Goal: Task Accomplishment & Management: Use online tool/utility

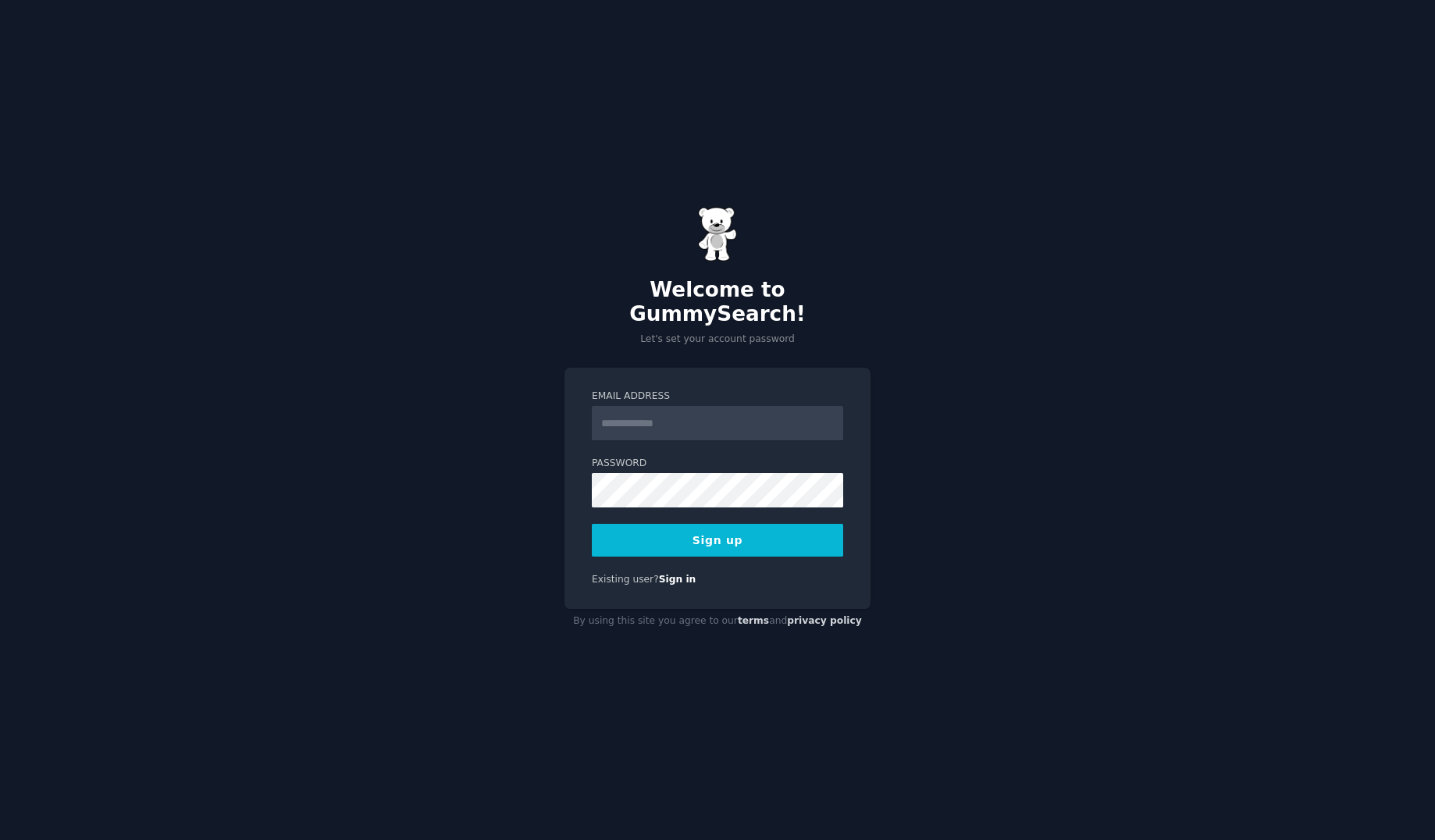
click at [1004, 363] on div "Welcome to GummySearch! Let's set your account password Email Address Password …" at bounding box center [717, 420] width 1435 height 840
click at [688, 406] on input "Email Address" at bounding box center [718, 422] width 252 height 35
paste input "**********"
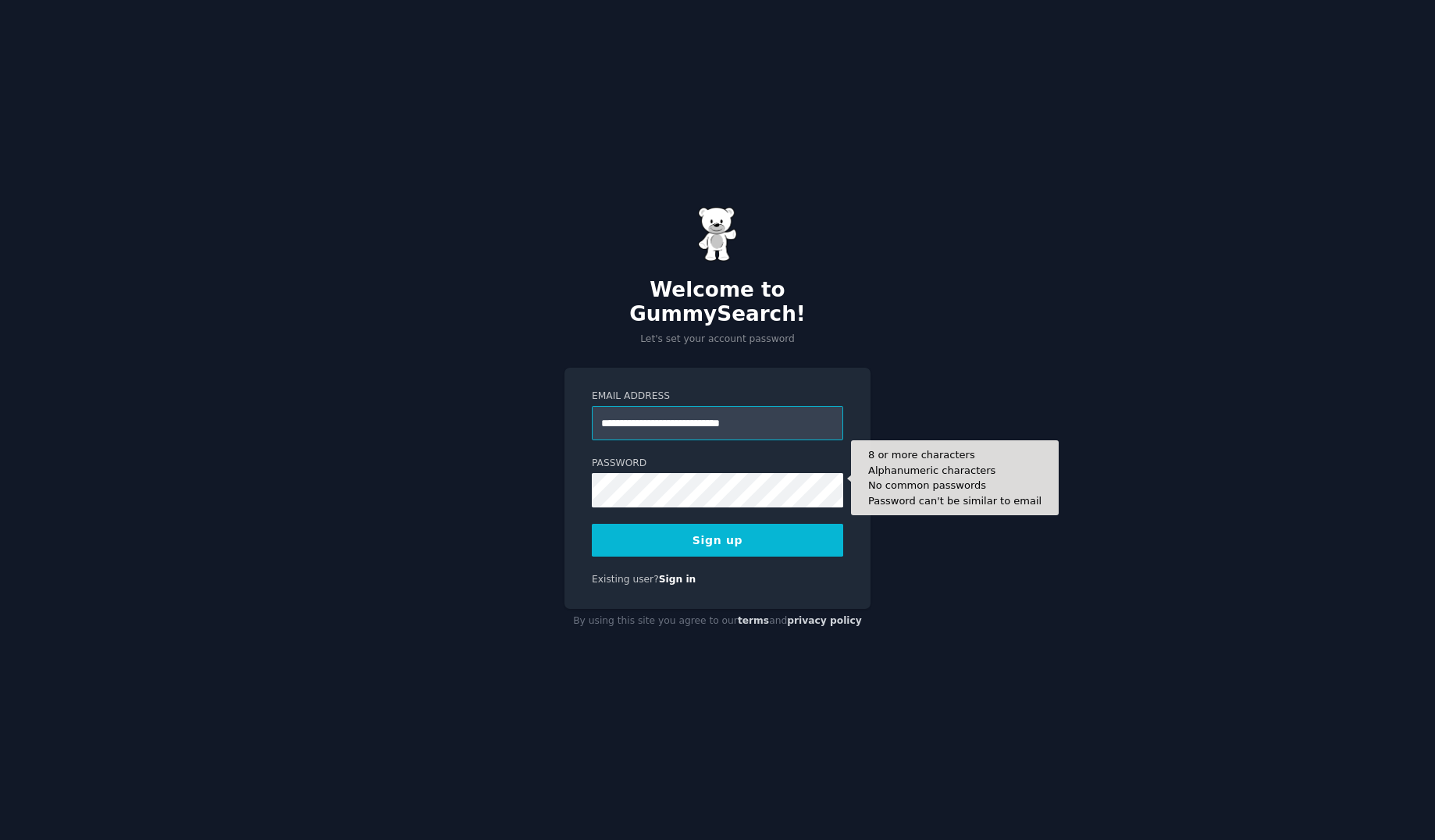
type input "**********"
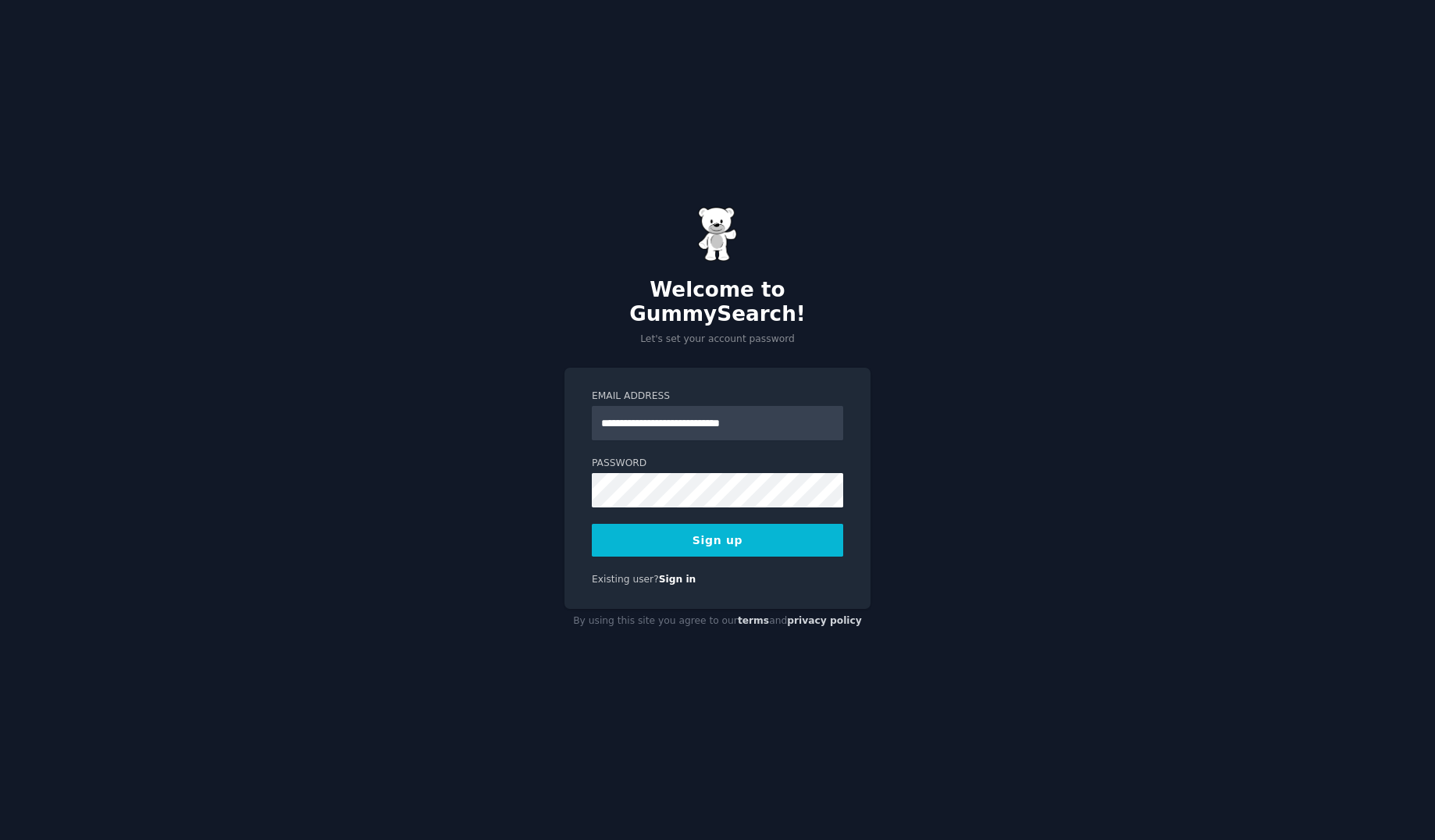
click at [980, 516] on div "**********" at bounding box center [717, 420] width 1435 height 840
click at [346, 434] on div "**********" at bounding box center [717, 420] width 1435 height 840
click at [767, 527] on button "Sign up" at bounding box center [718, 540] width 252 height 33
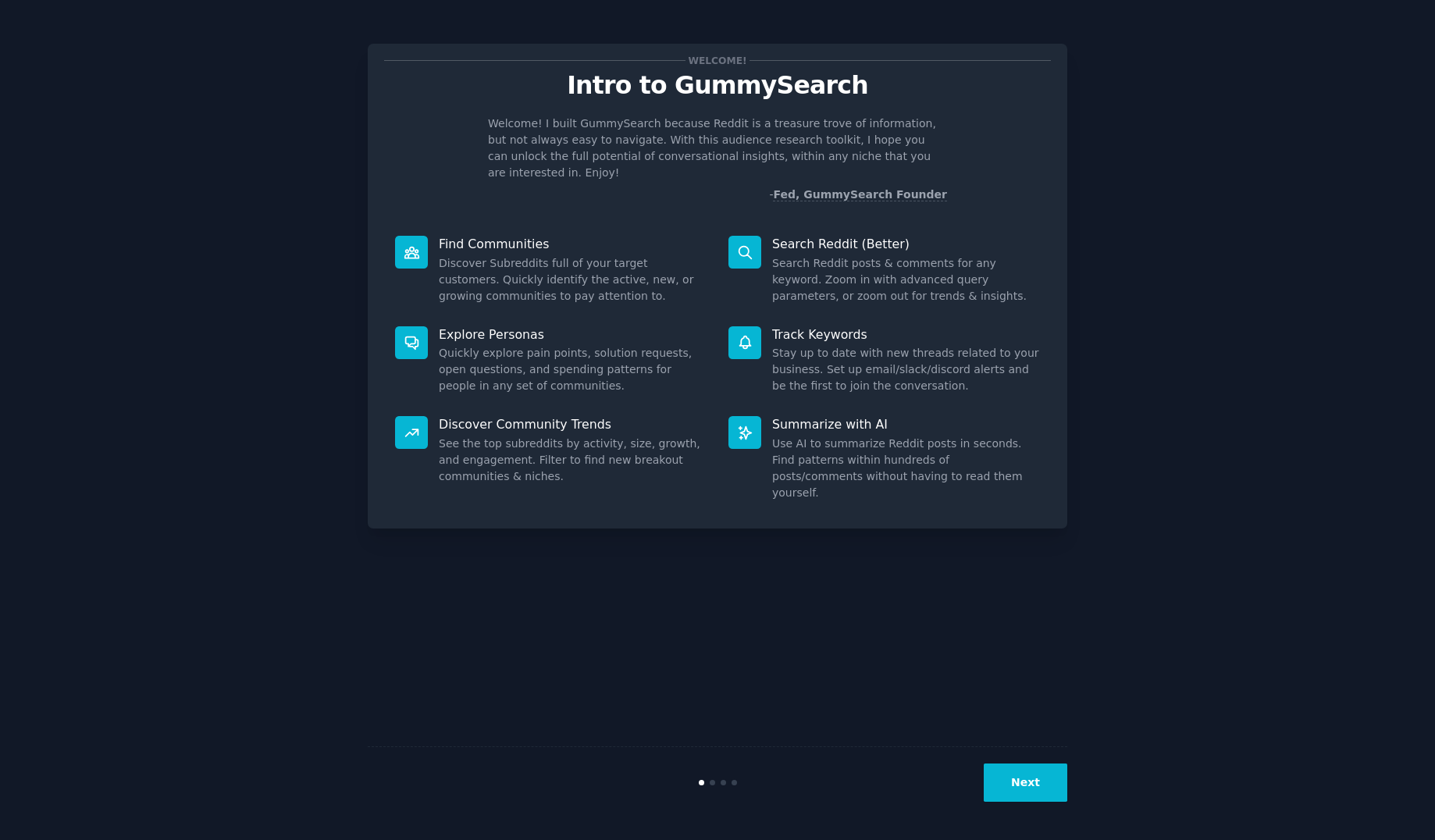
click at [876, 349] on dd "Stay up to date with new threads related to your business. Set up email/slack/d…" at bounding box center [906, 370] width 268 height 50
click at [1038, 778] on button "Next" at bounding box center [1025, 782] width 83 height 39
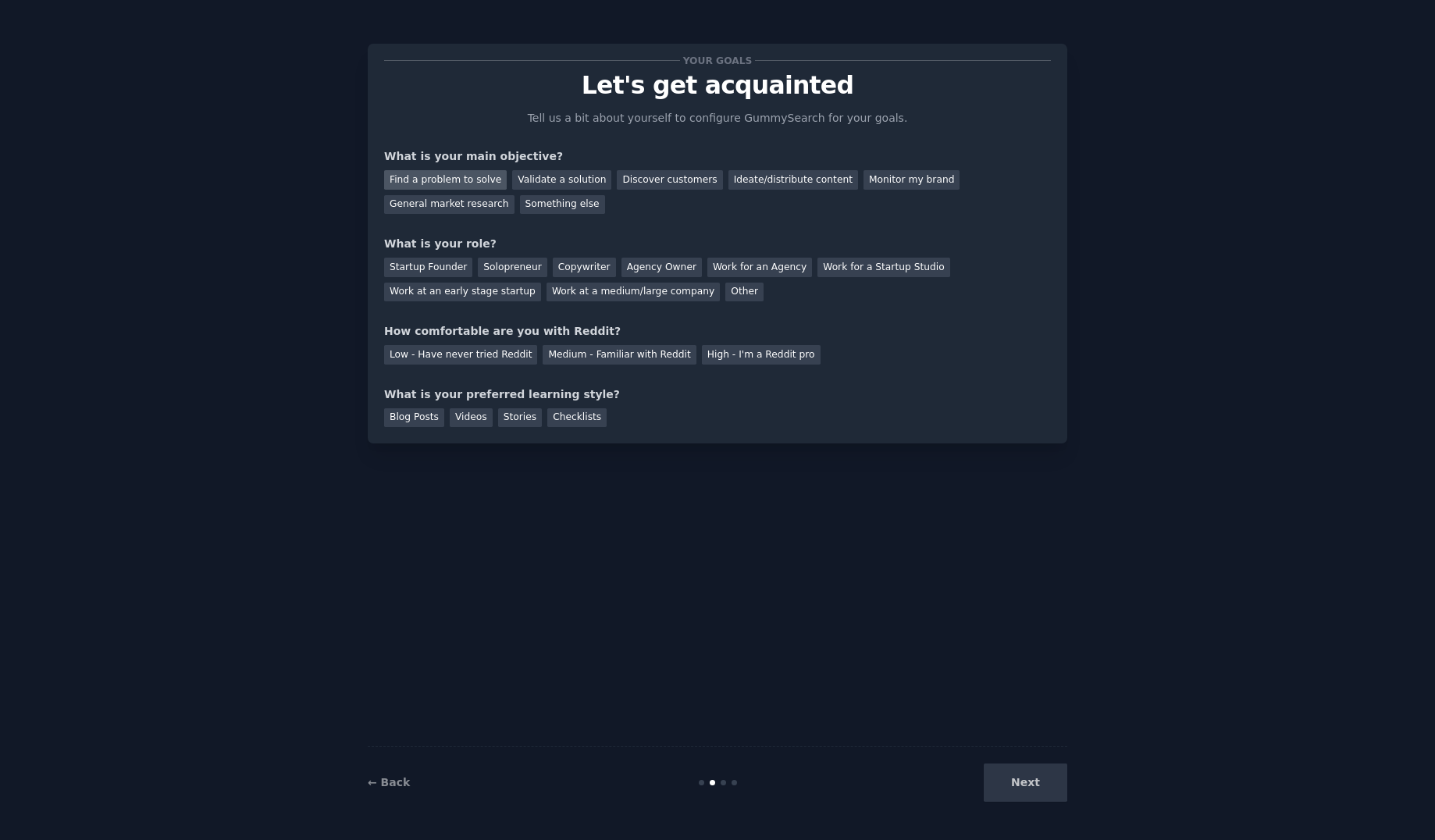
click at [469, 182] on div "Find a problem to solve" at bounding box center [445, 180] width 123 height 20
click at [478, 263] on div "Solopreneur" at bounding box center [512, 268] width 68 height 20
click at [436, 270] on div "Startup Founder" at bounding box center [427, 268] width 88 height 20
click at [595, 348] on div "Medium - Familiar with Reddit" at bounding box center [619, 355] width 153 height 20
click at [467, 417] on div "Videos" at bounding box center [471, 419] width 43 height 20
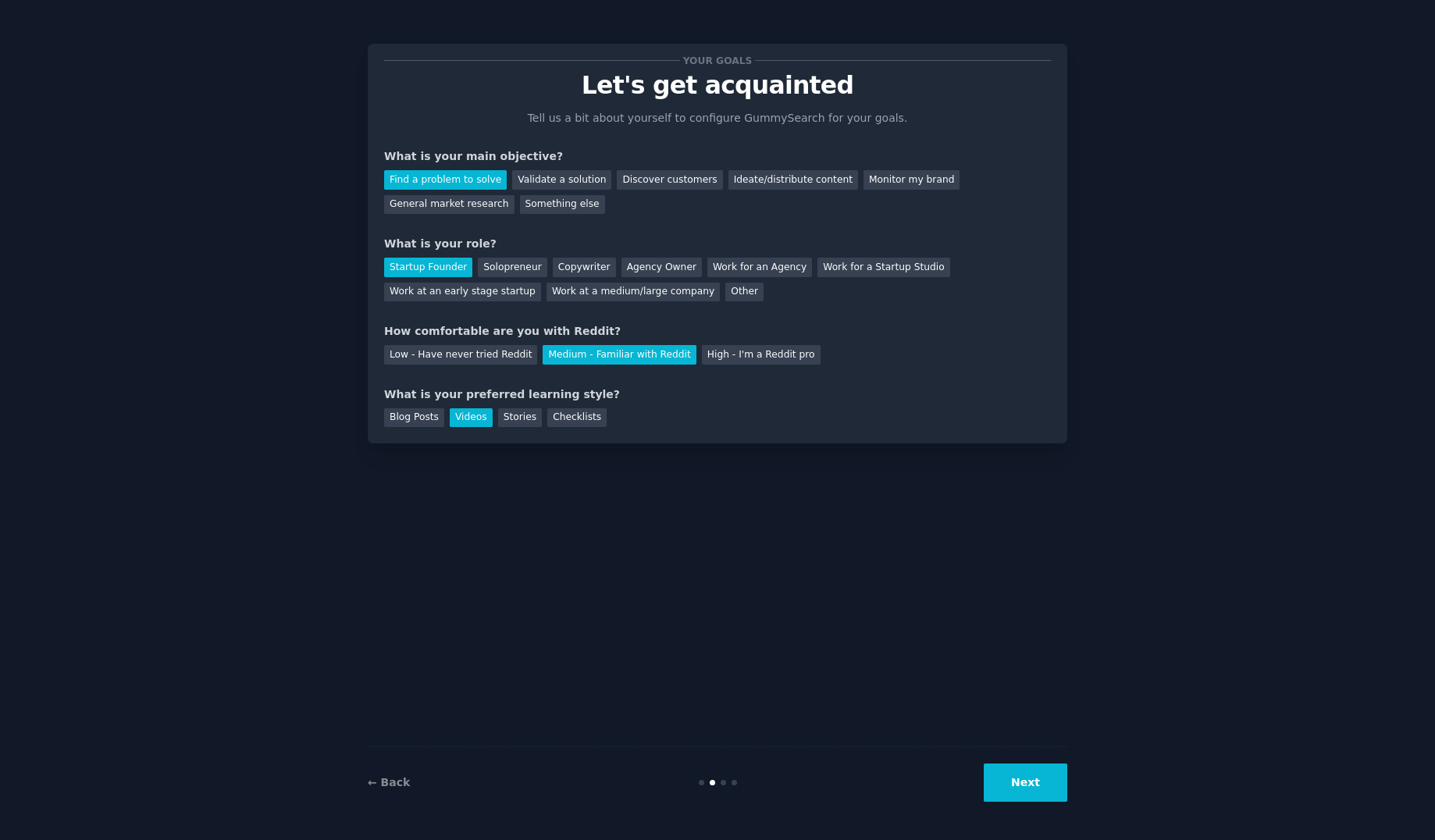
click at [1022, 773] on button "Next" at bounding box center [1025, 782] width 83 height 39
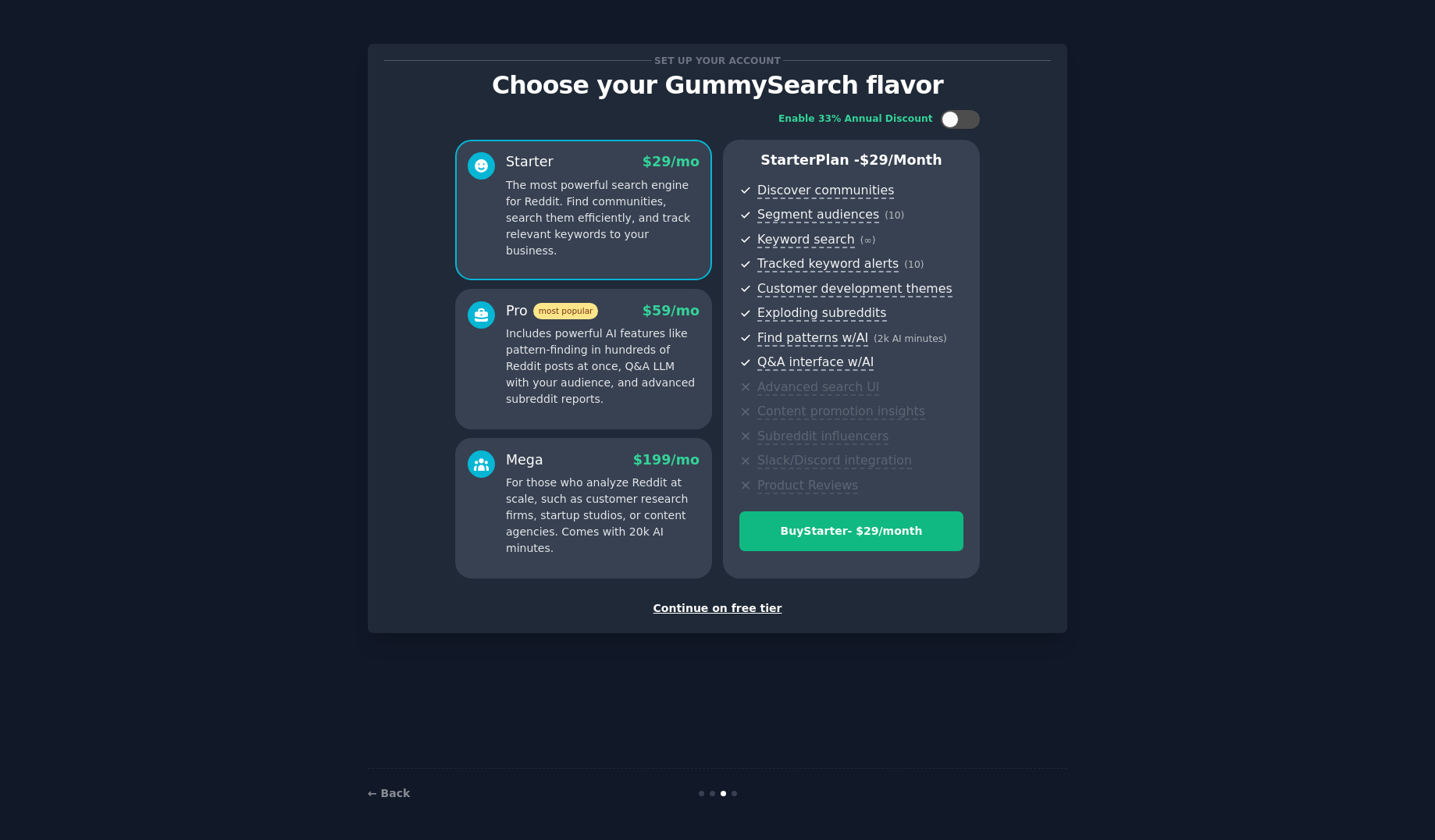
click at [749, 608] on div "Continue on free tier" at bounding box center [717, 608] width 666 height 17
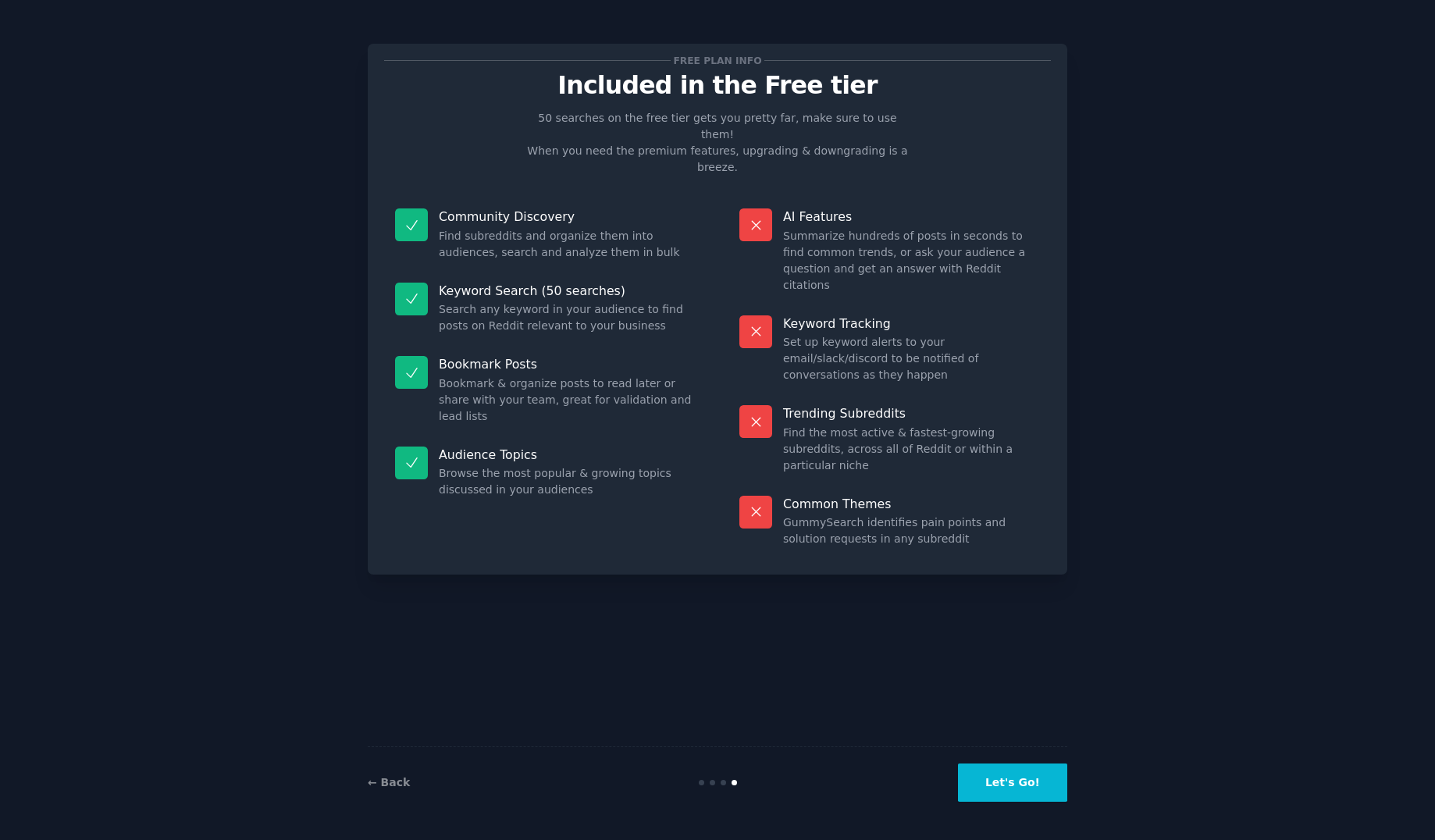
click at [1015, 779] on button "Let's Go!" at bounding box center [1013, 782] width 109 height 39
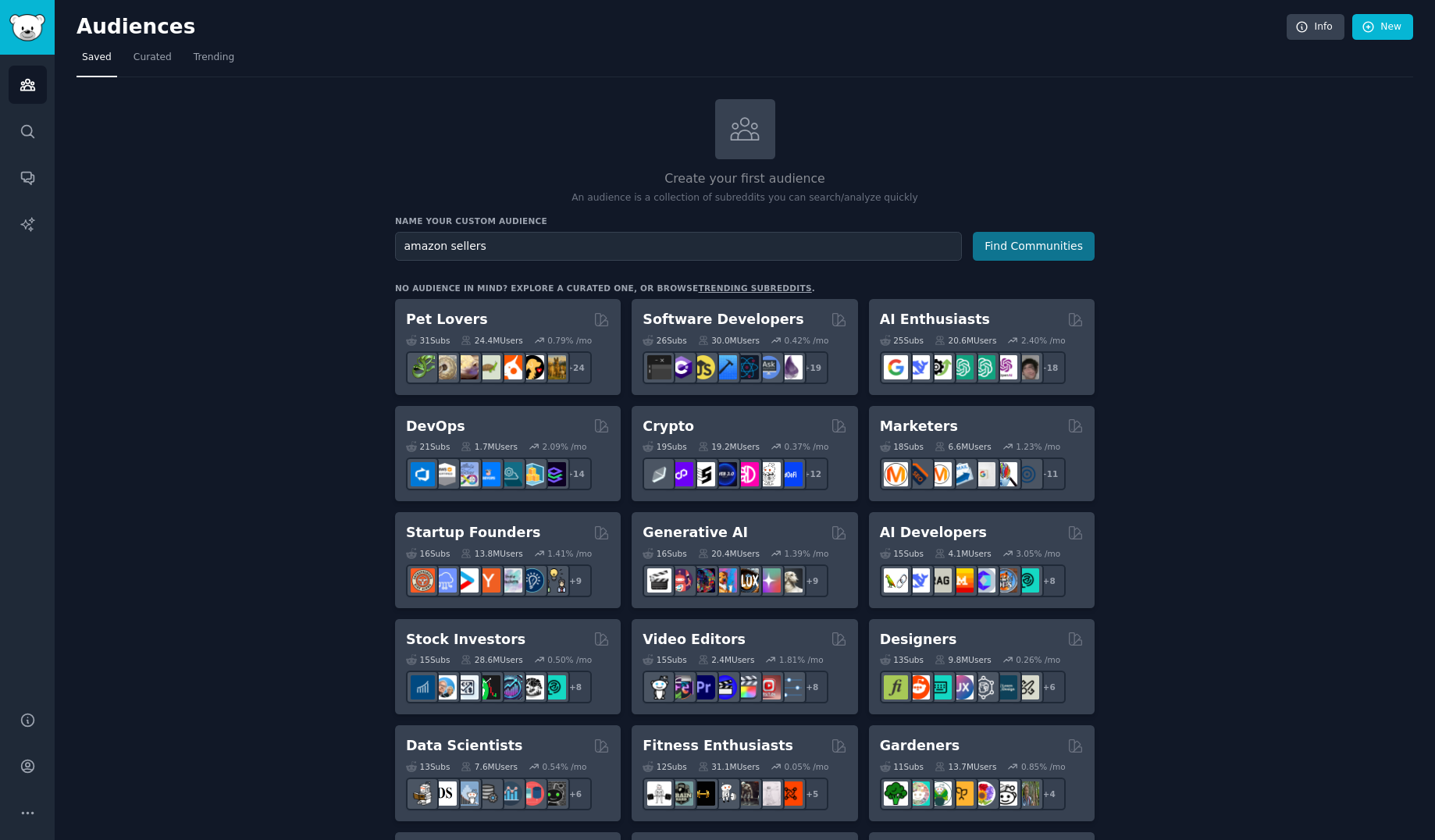
type input "amazon sellers"
click at [1040, 252] on button "Find Communities" at bounding box center [1033, 246] width 122 height 29
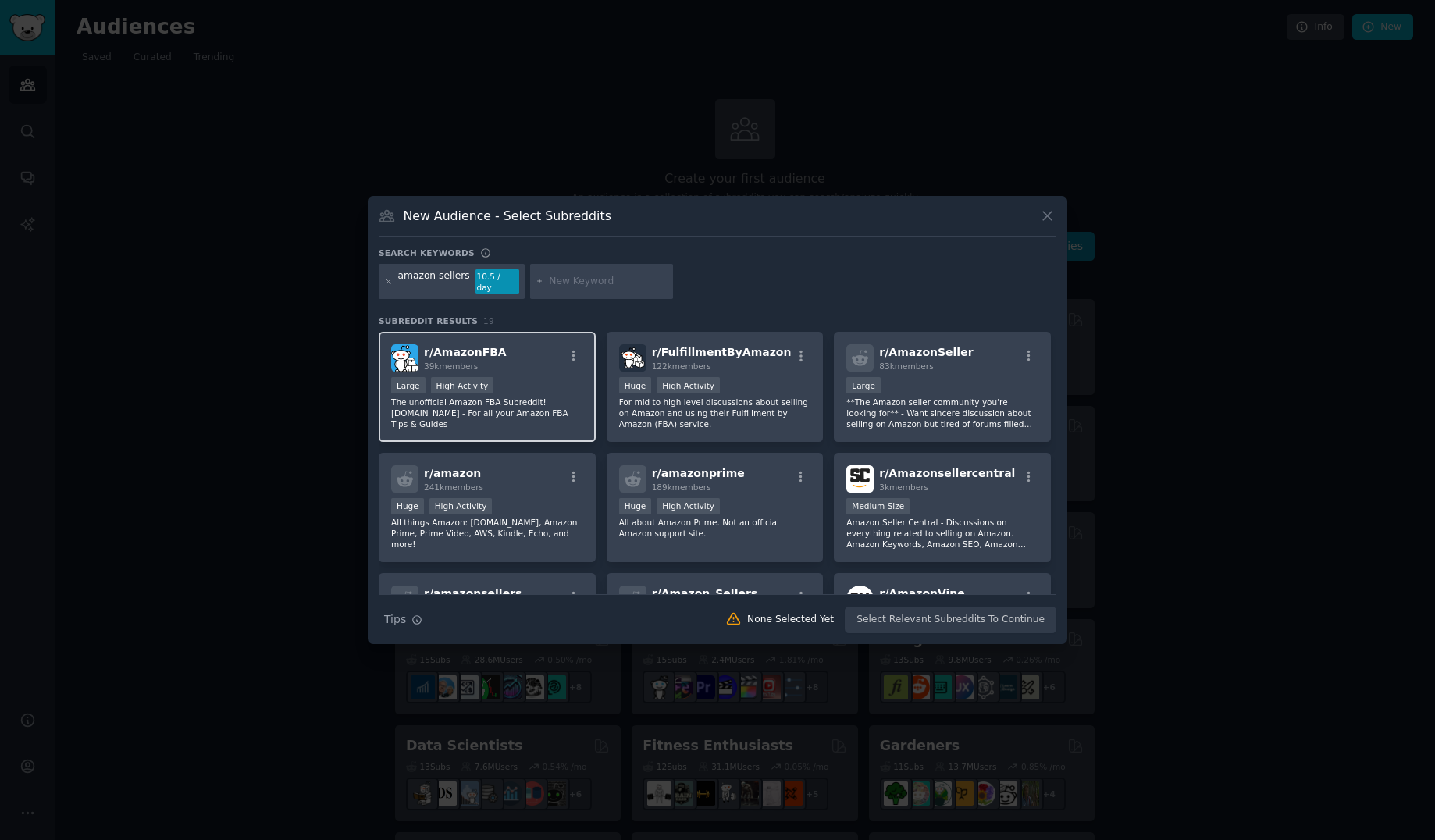
click at [531, 347] on div "r/ AmazonFBA 39k members" at bounding box center [487, 358] width 192 height 28
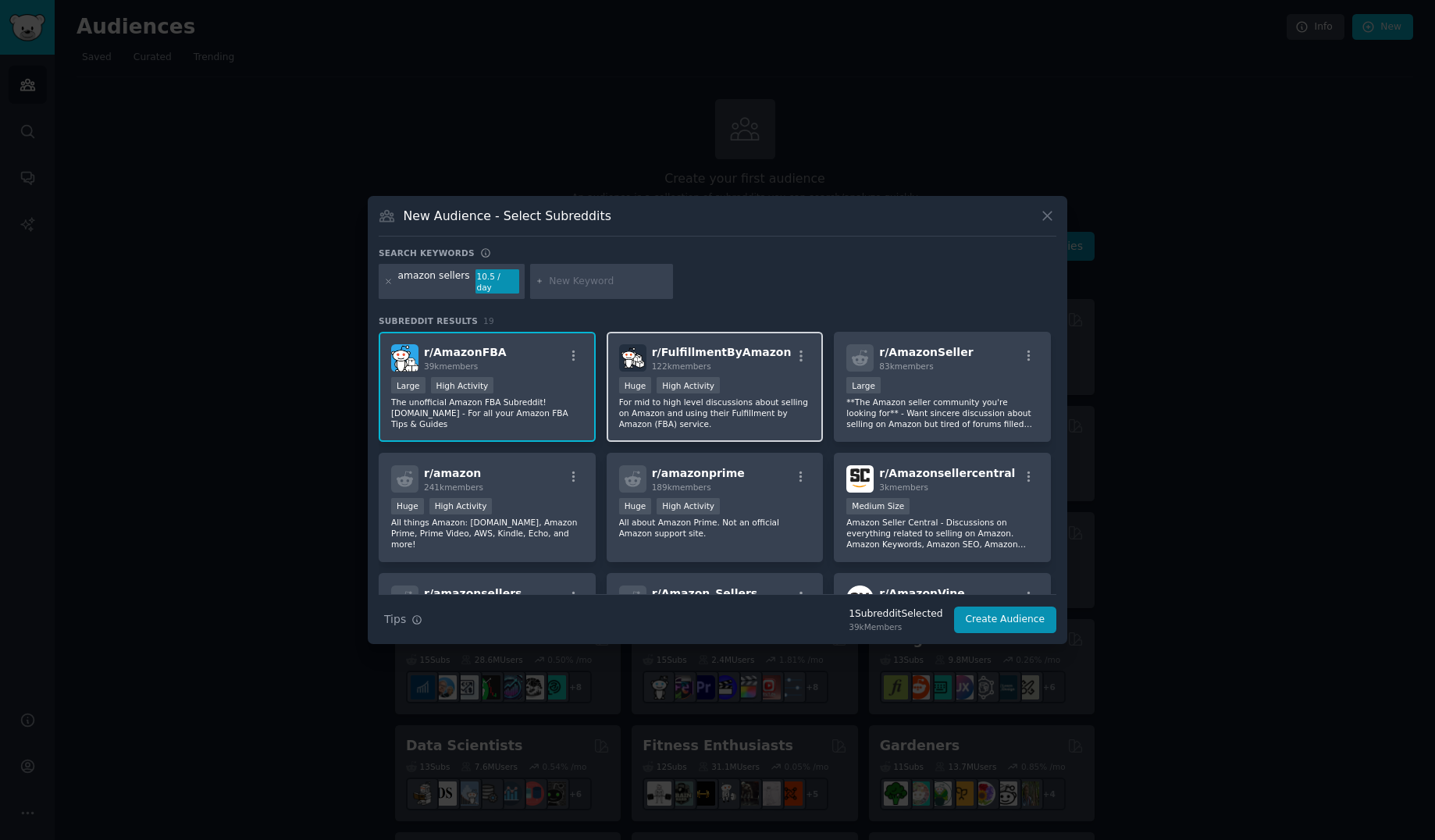
click at [776, 397] on p "For mid to high level discussions about selling on Amazon and using their Fulfi…" at bounding box center [715, 413] width 192 height 33
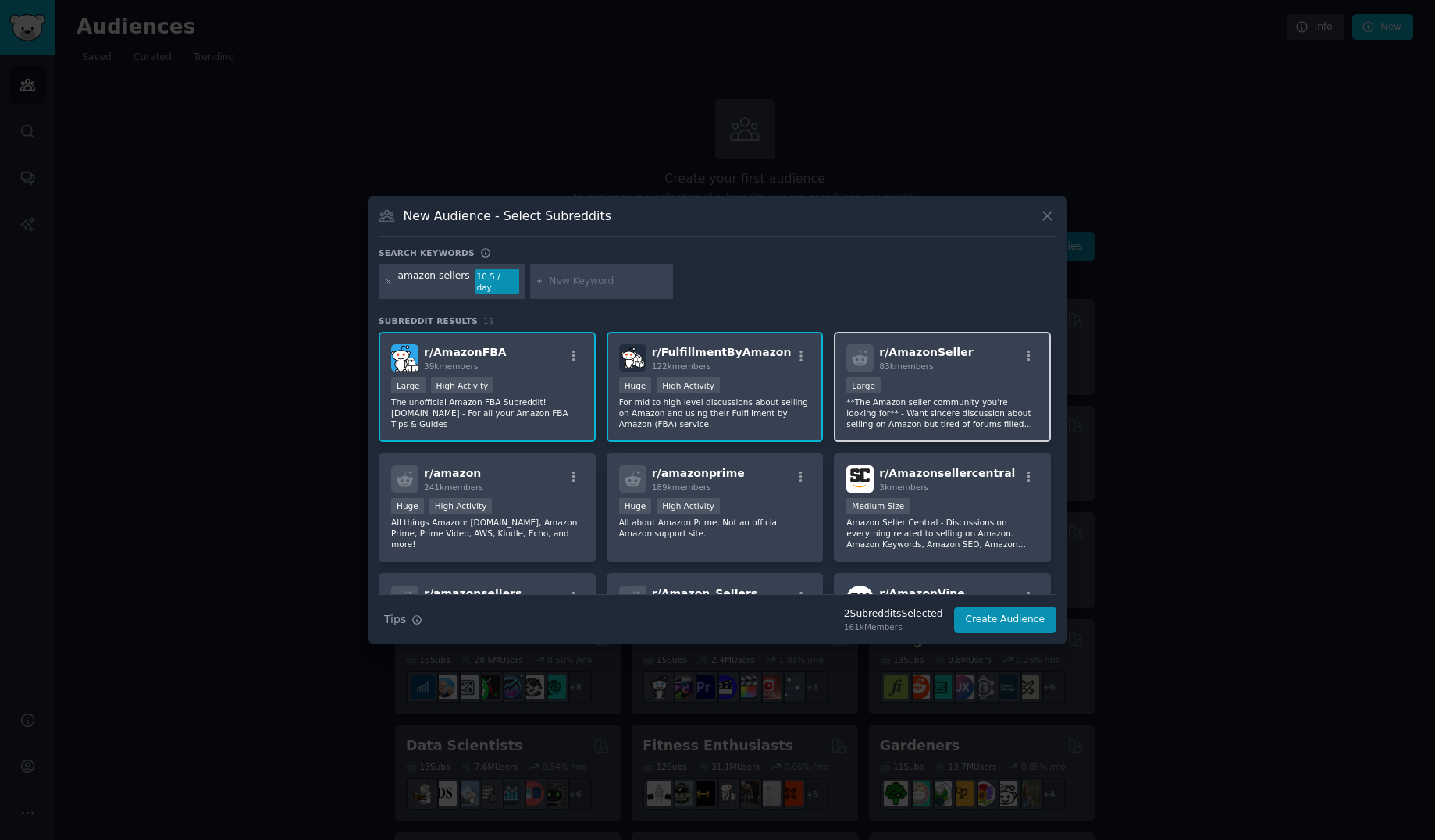
click at [982, 379] on div "Large" at bounding box center [942, 387] width 192 height 20
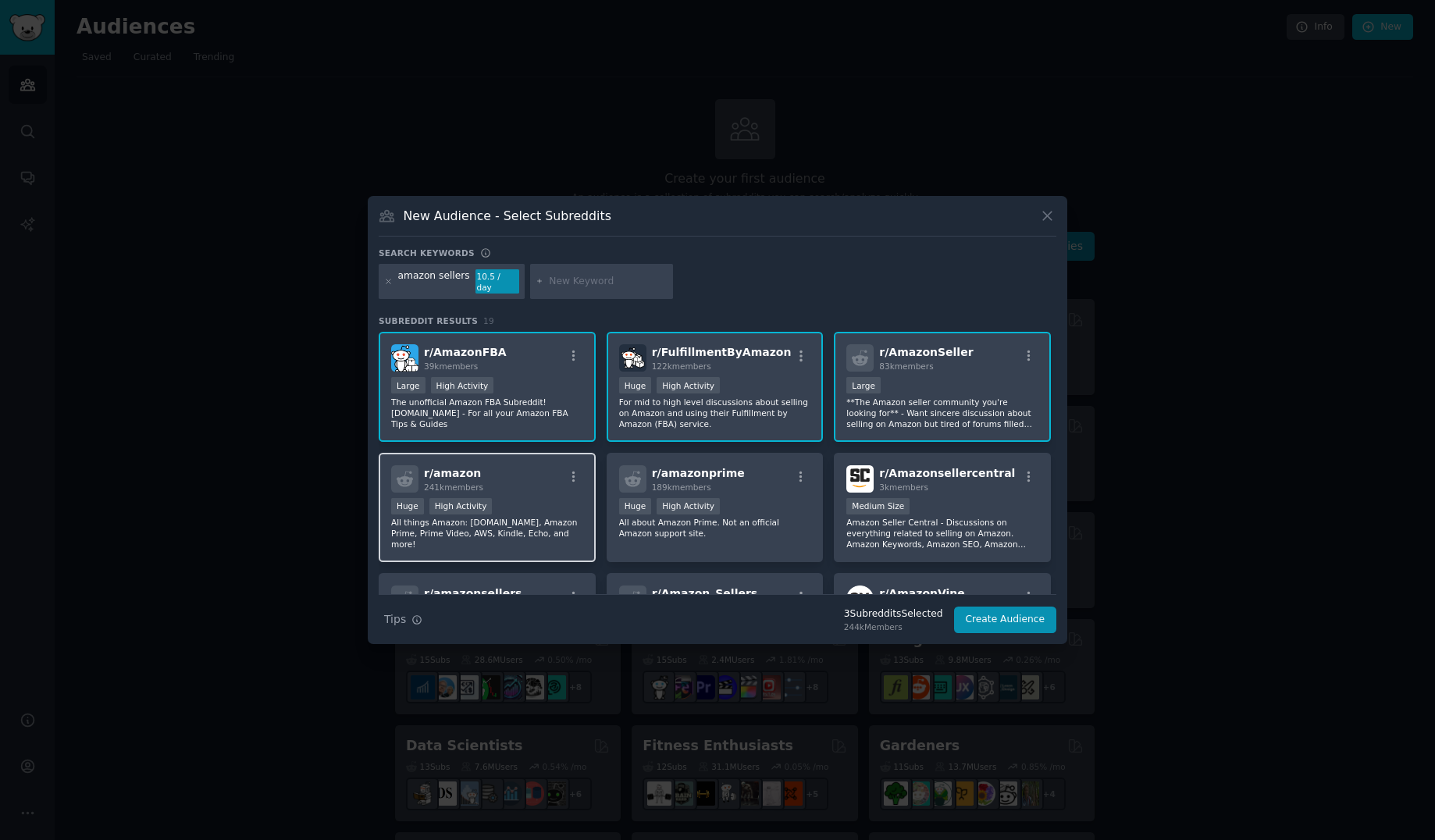
click at [552, 481] on div "r/ amazon 241k members" at bounding box center [487, 479] width 192 height 28
click at [535, 489] on div "r/ amazon 241k members Huge High Activity All things Amazon: [DOMAIN_NAME], Ama…" at bounding box center [487, 508] width 217 height 110
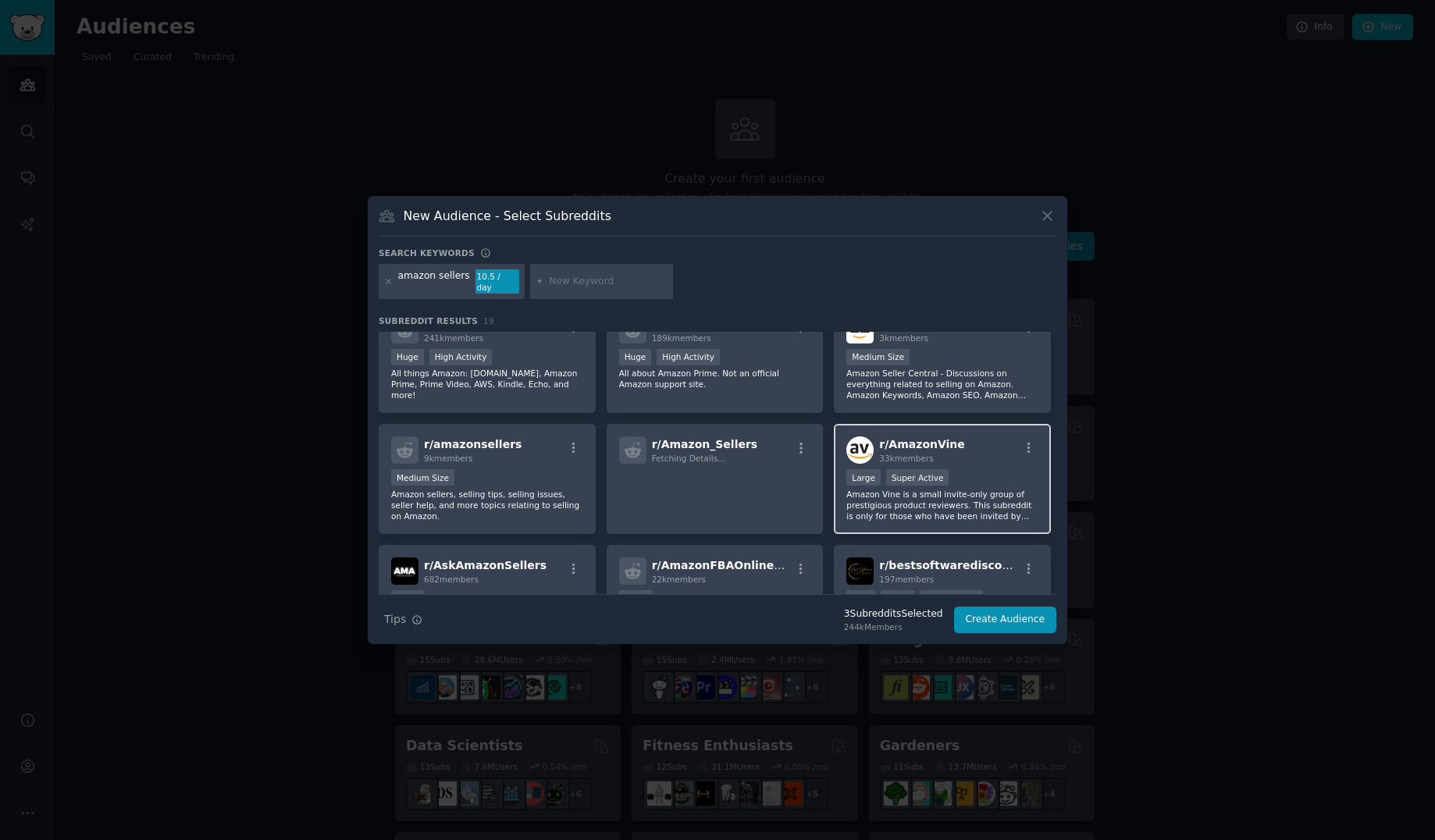
scroll to position [156, 0]
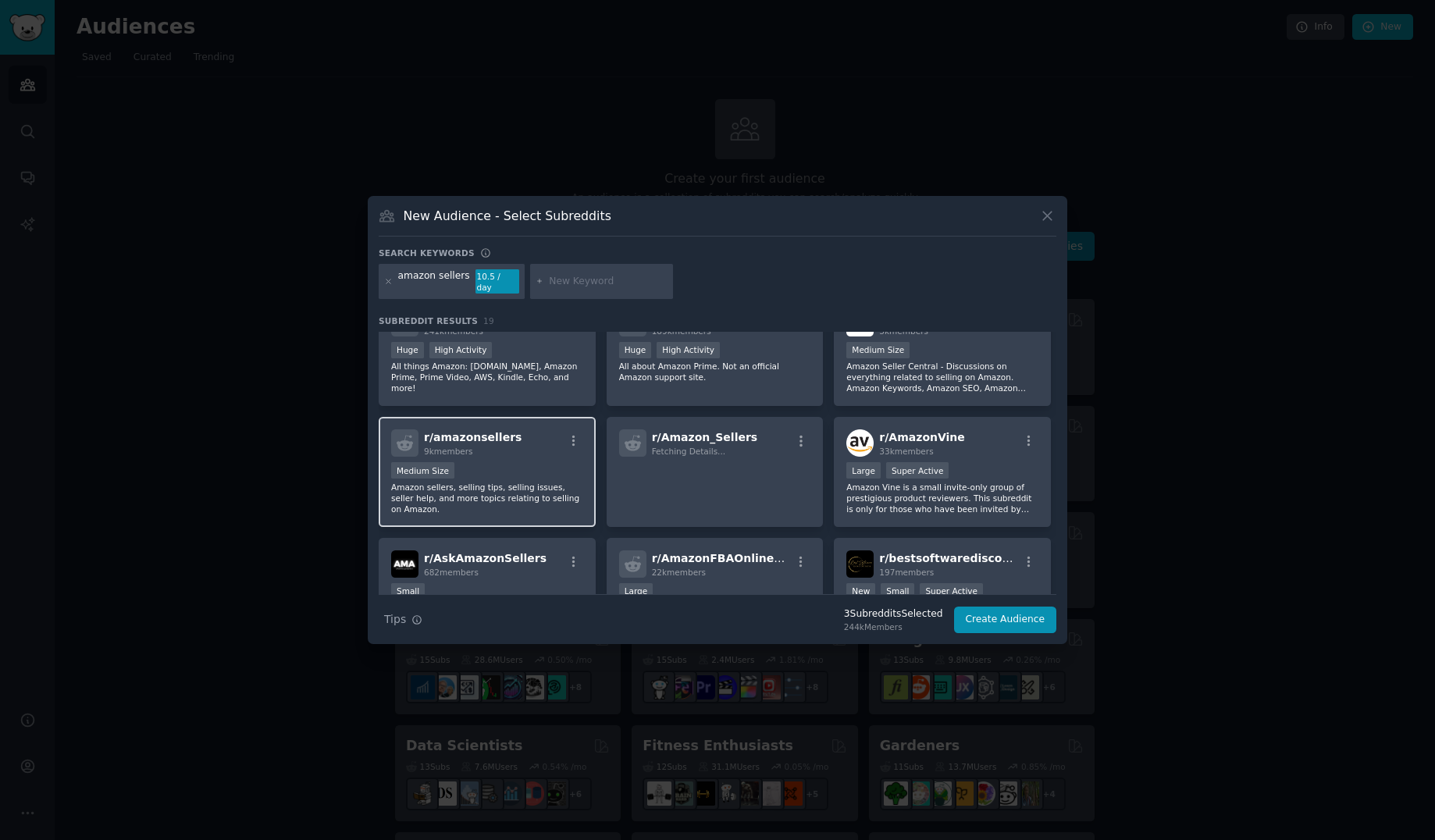
click at [531, 482] on p "Amazon sellers, selling tips, selling issues, seller help, and more topics rela…" at bounding box center [487, 498] width 192 height 33
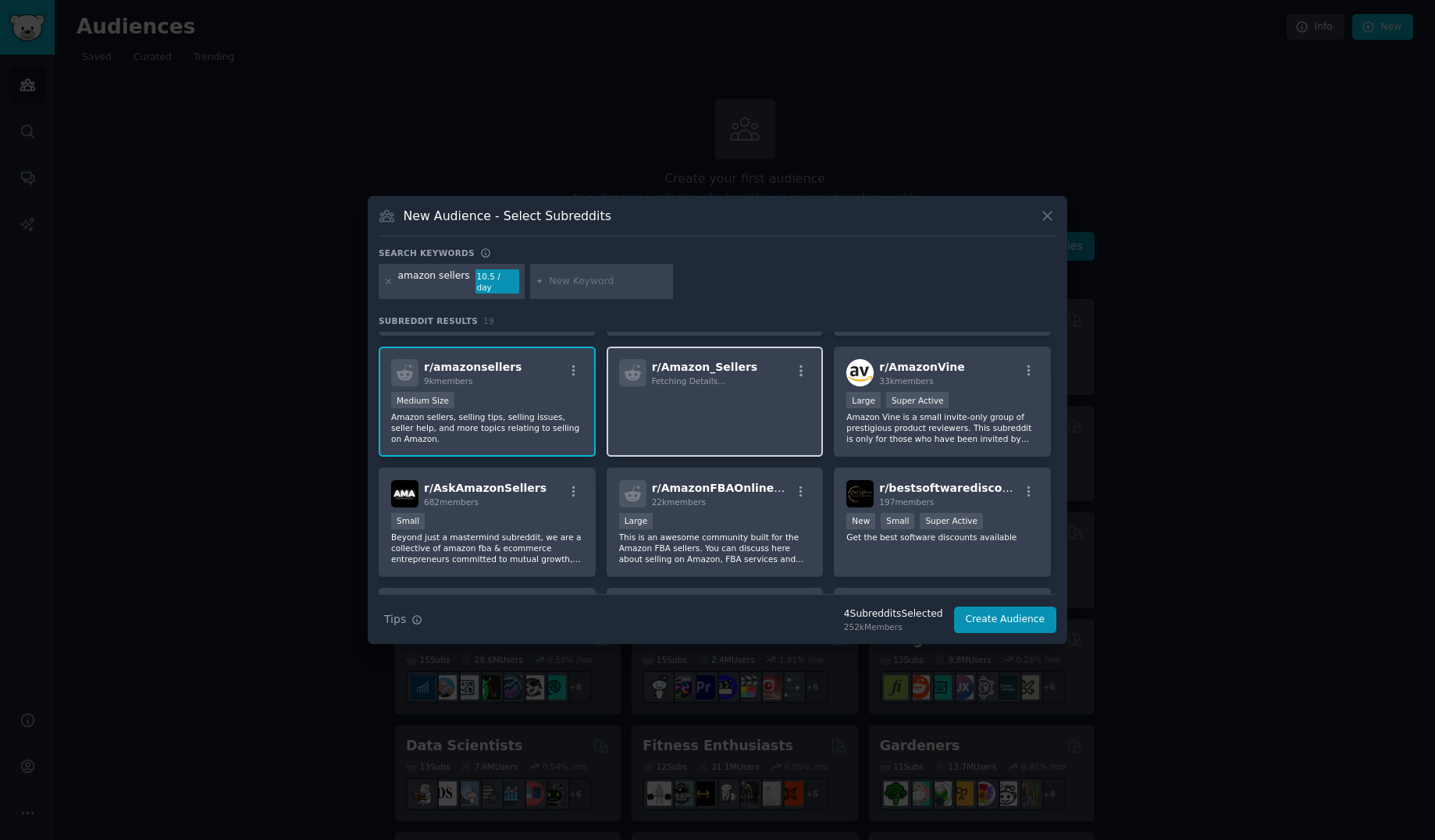
scroll to position [234, 0]
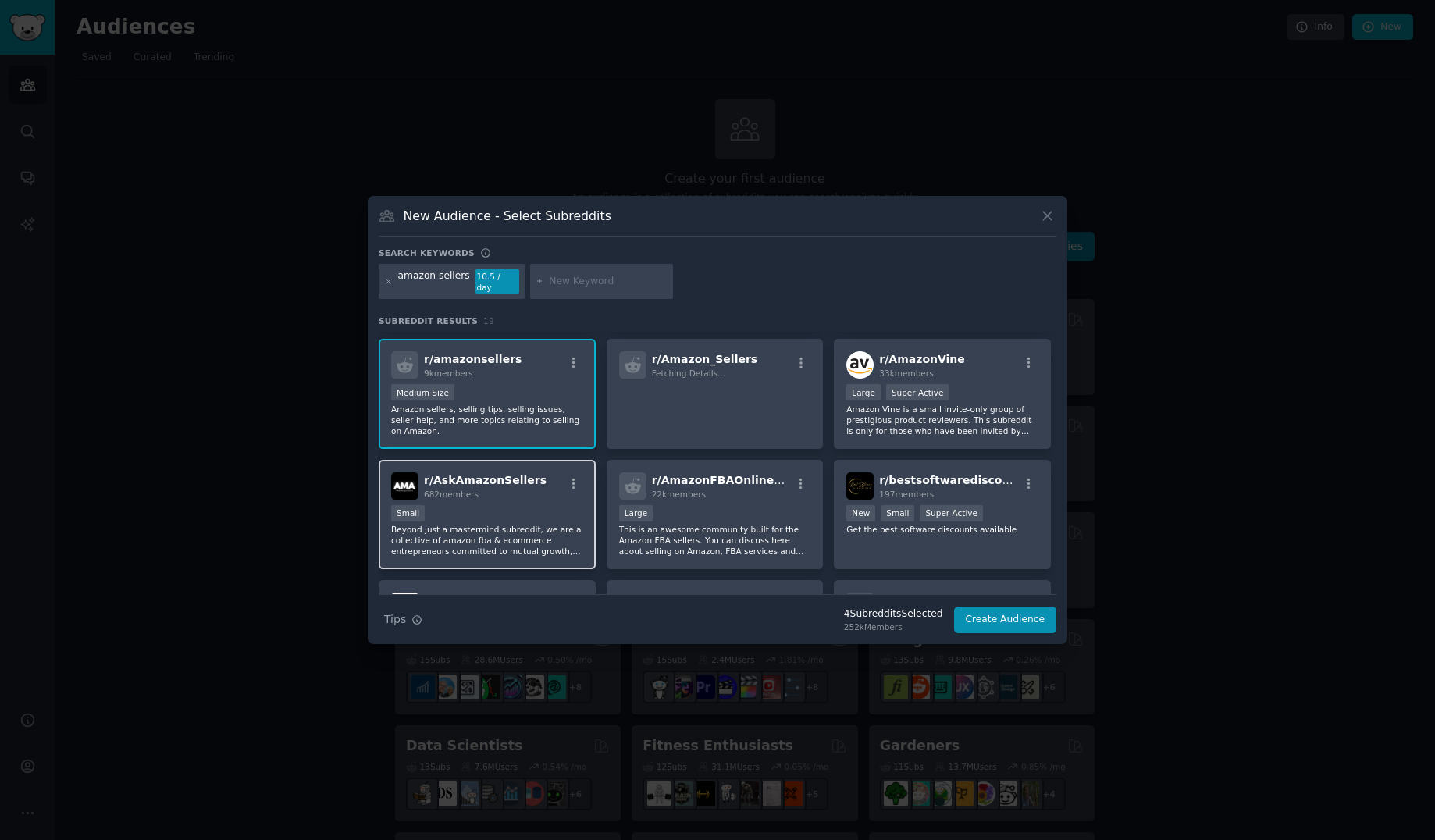
click at [494, 524] on p "Beyond just a mastermind subreddit, we are a collective of amazon fba & ecommer…" at bounding box center [487, 540] width 192 height 33
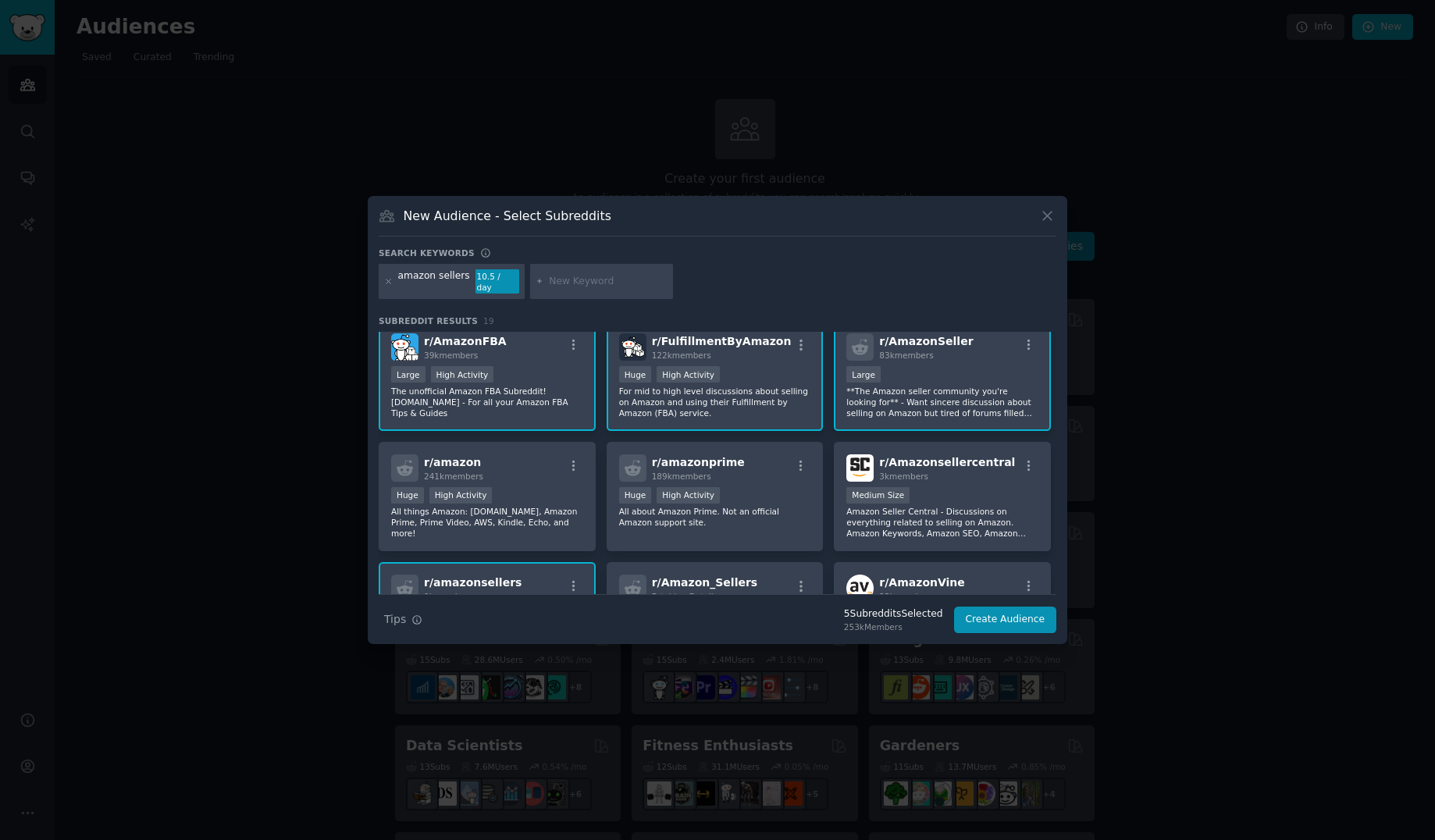
scroll to position [0, 0]
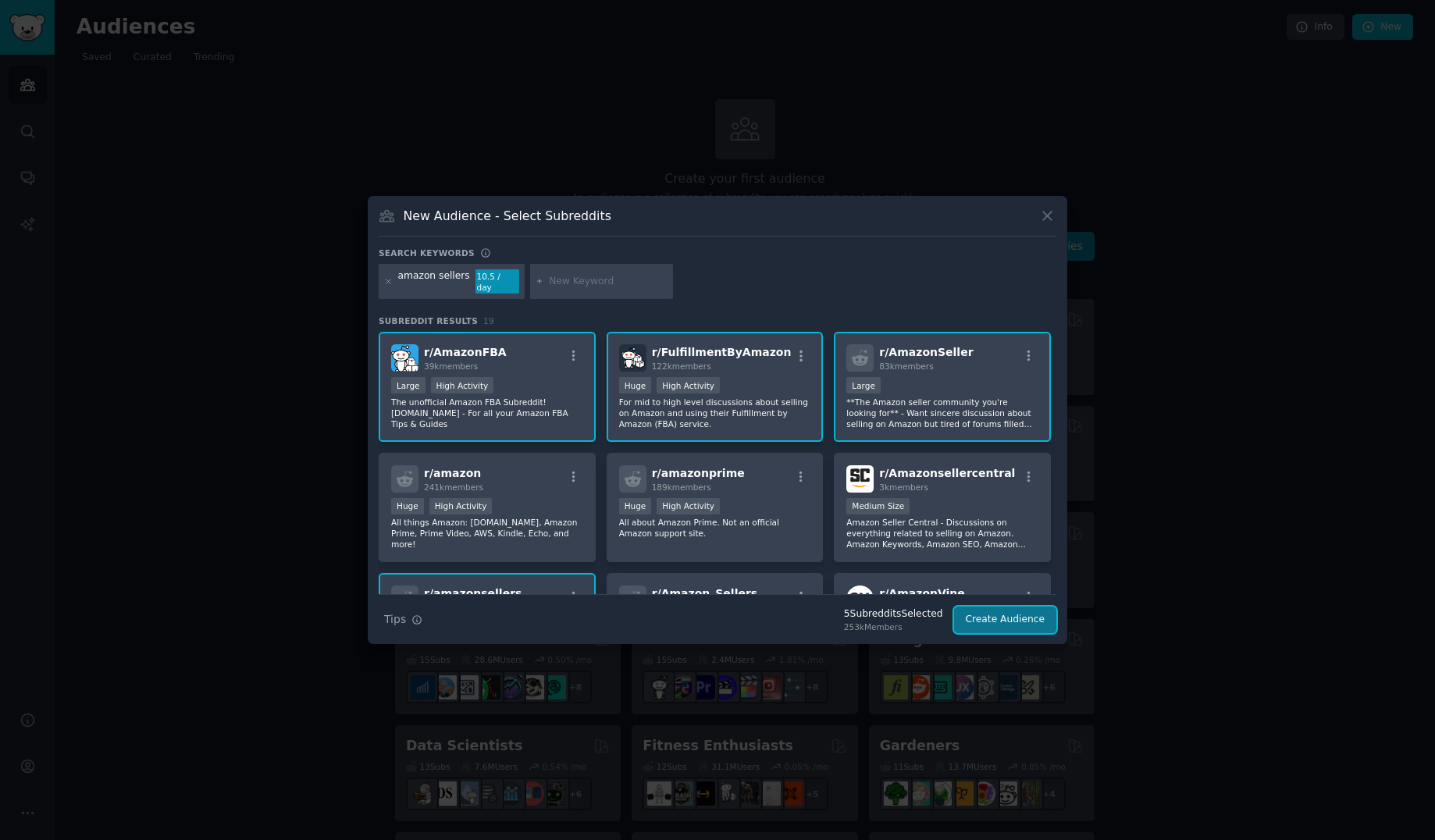
click at [988, 608] on button "Create Audience" at bounding box center [1006, 620] width 103 height 27
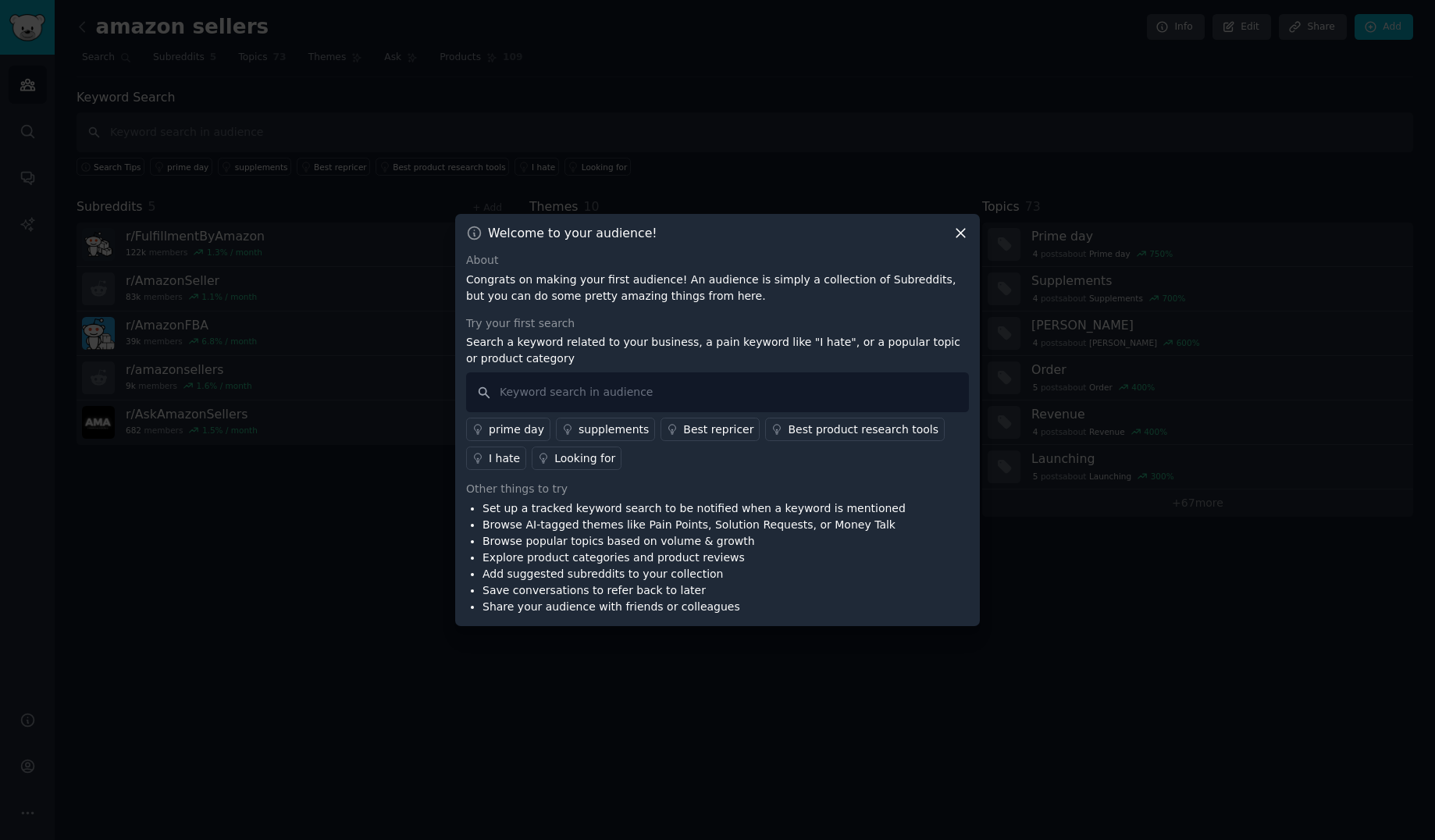
click at [520, 450] on div "I hate" at bounding box center [504, 458] width 31 height 17
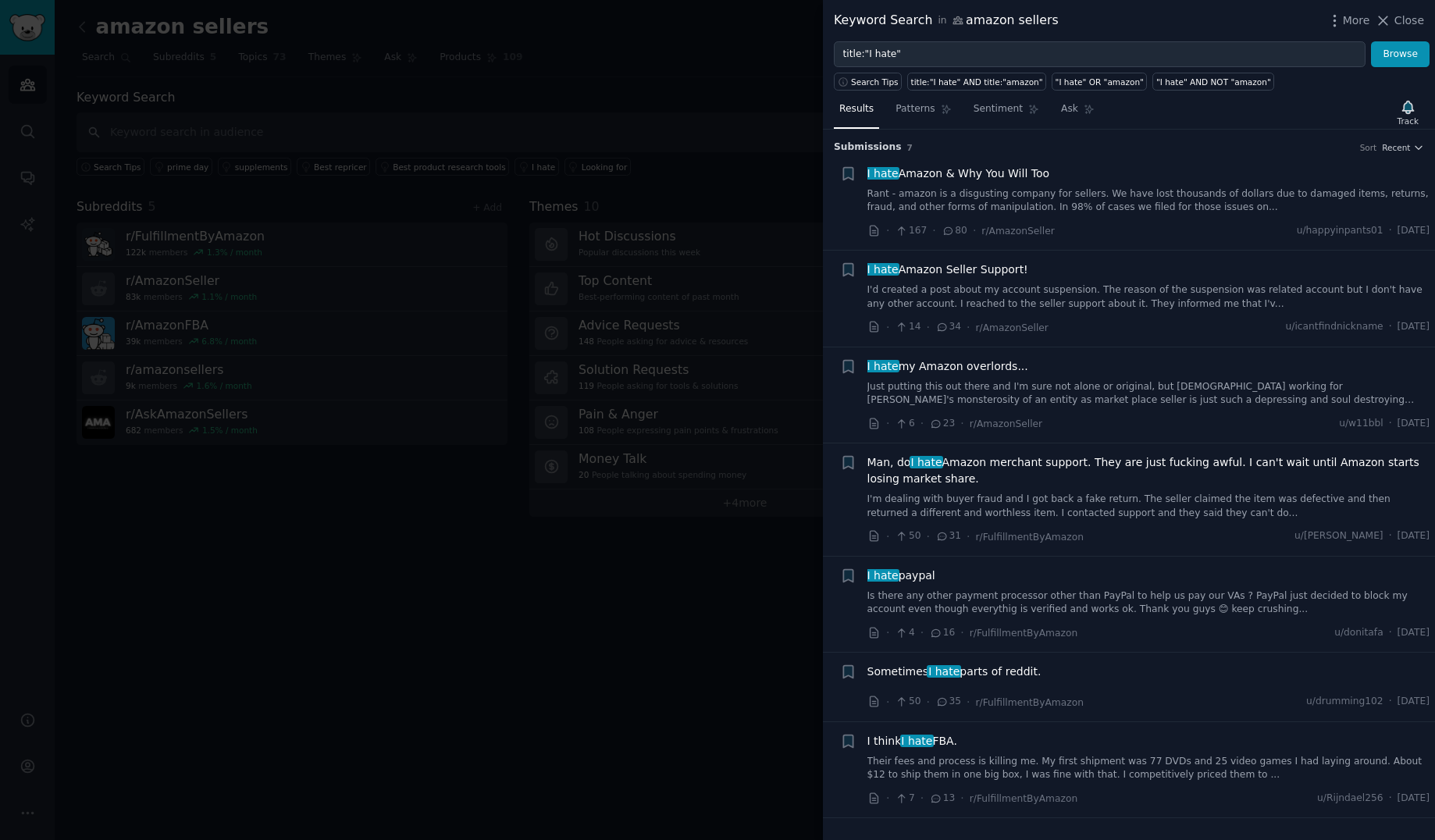
click at [644, 104] on div at bounding box center [717, 420] width 1435 height 840
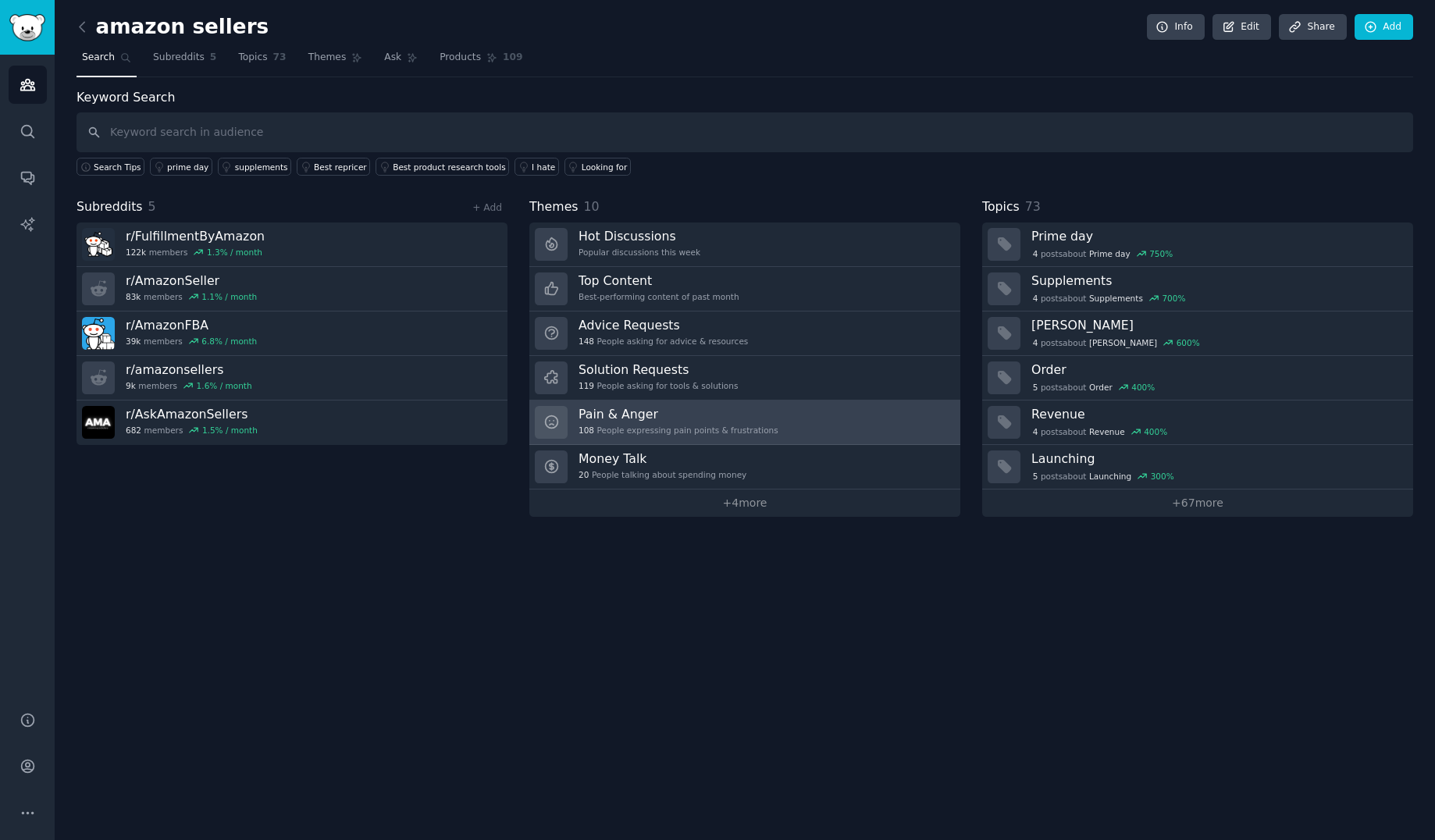
click at [800, 427] on link "Pain & Anger 108 People expressing pain points & frustrations" at bounding box center [745, 422] width 431 height 45
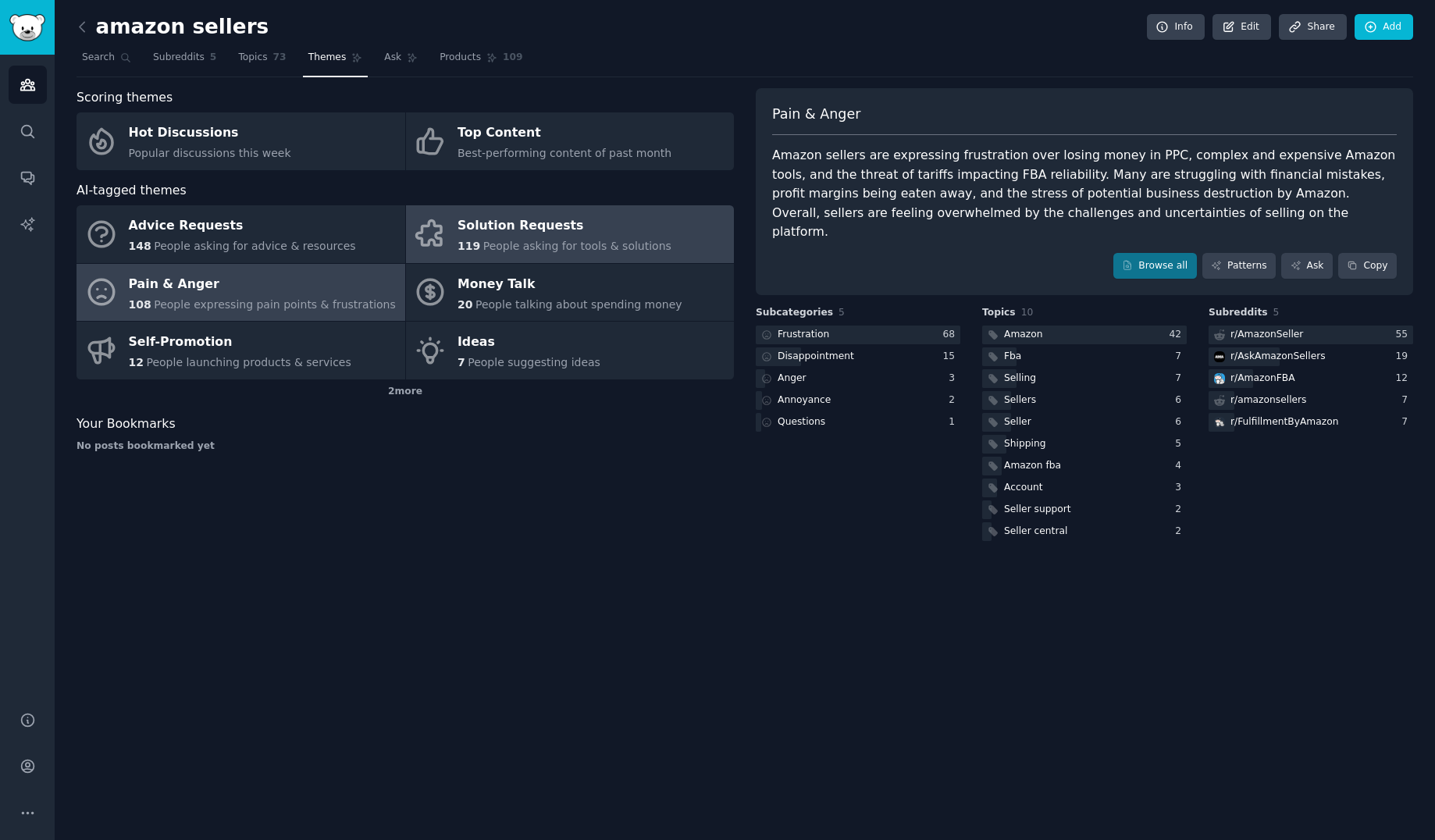
click at [625, 231] on div "Solution Requests" at bounding box center [564, 226] width 214 height 25
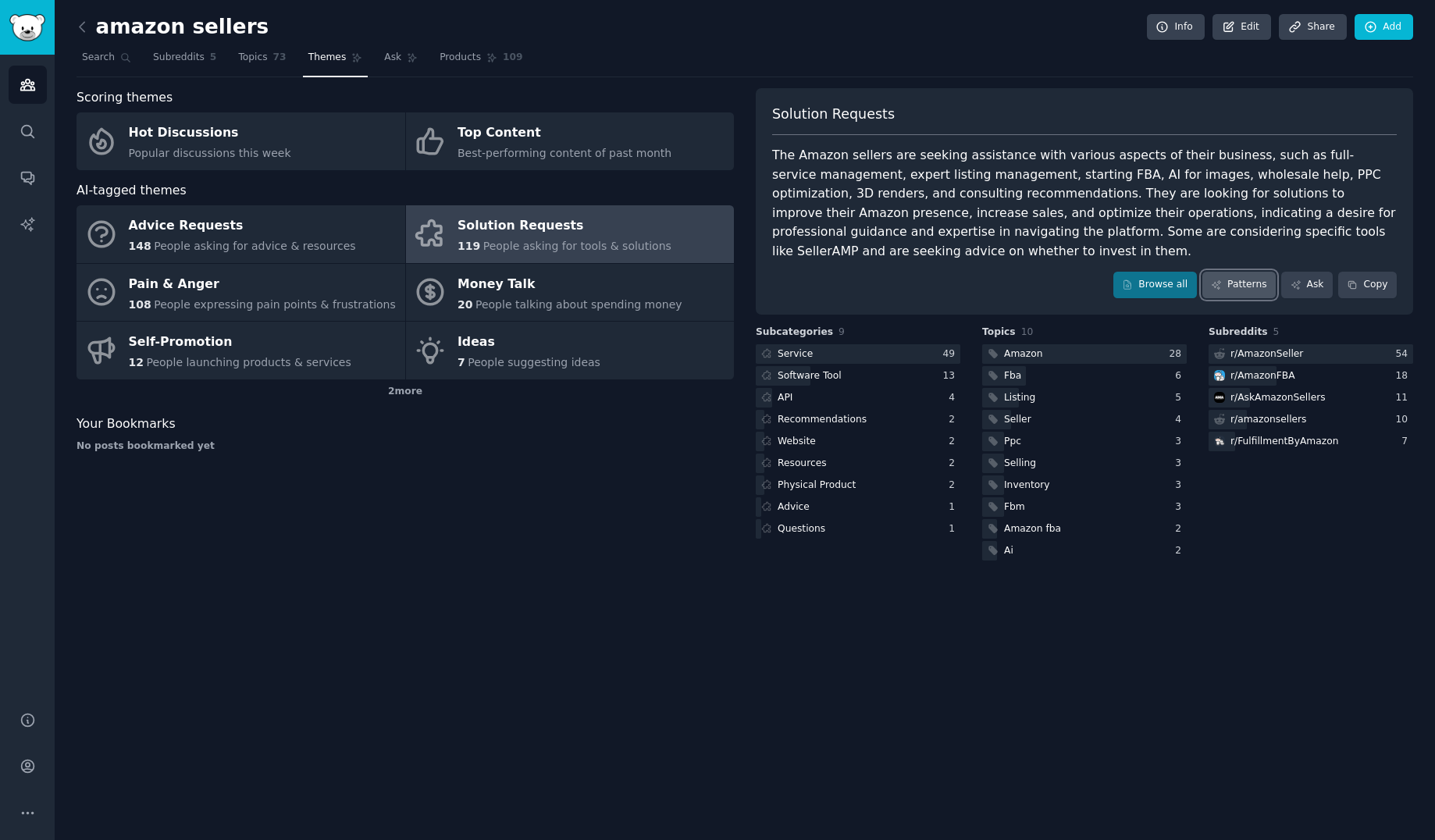
click at [1250, 272] on link "Patterns" at bounding box center [1240, 285] width 73 height 27
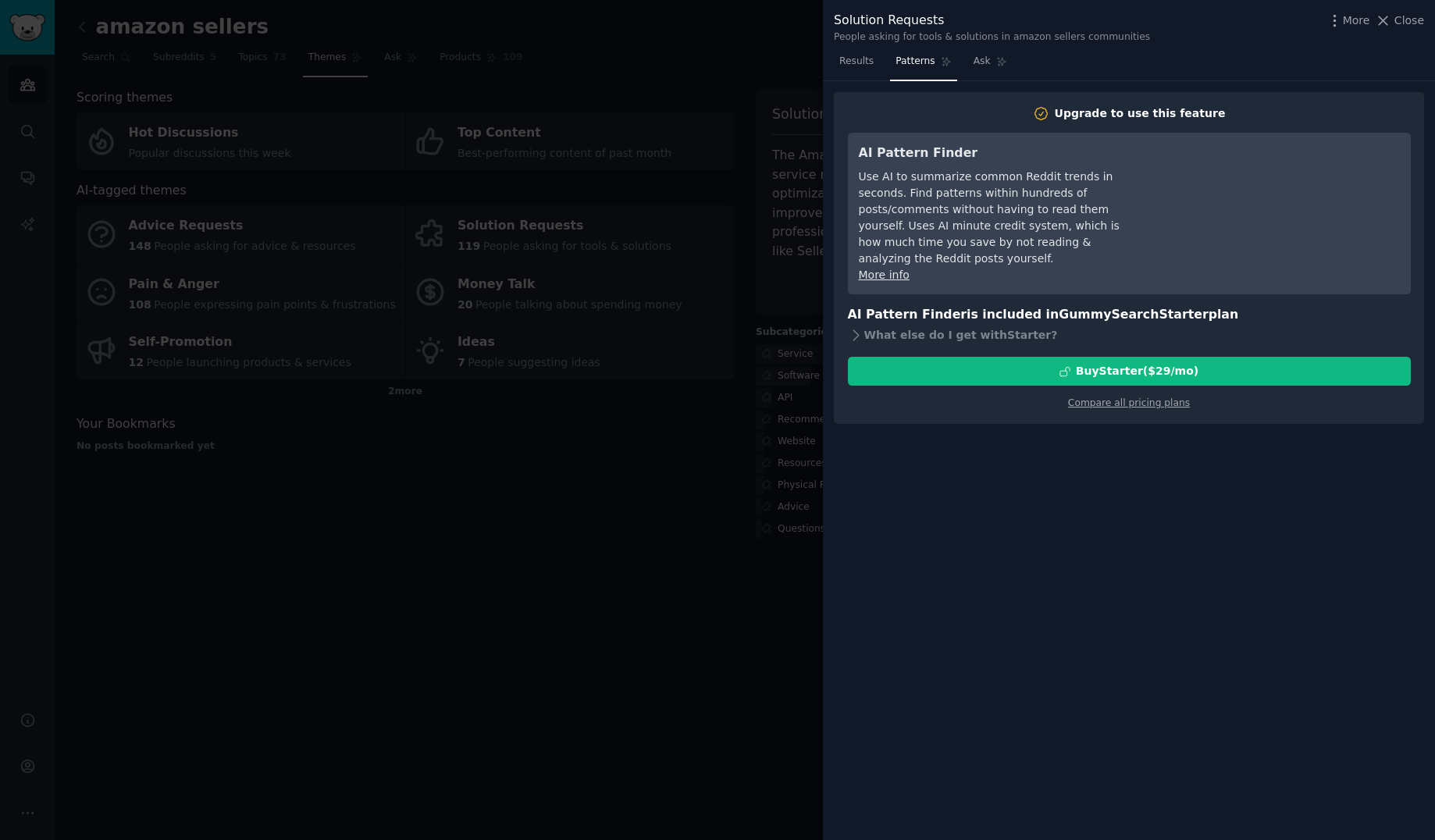
click at [538, 494] on div at bounding box center [717, 420] width 1435 height 840
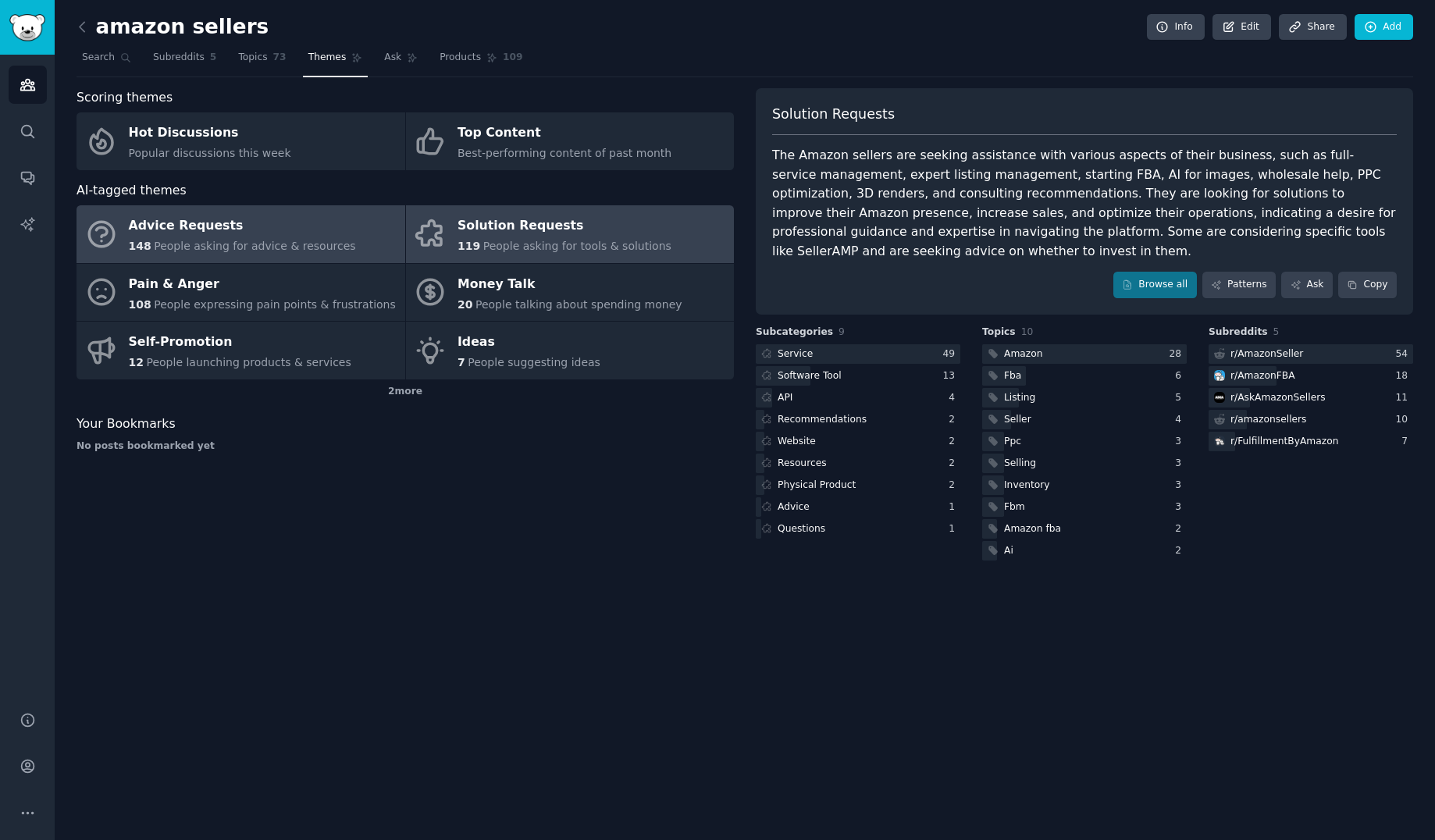
click at [307, 236] on div "Advice Requests" at bounding box center [242, 226] width 227 height 25
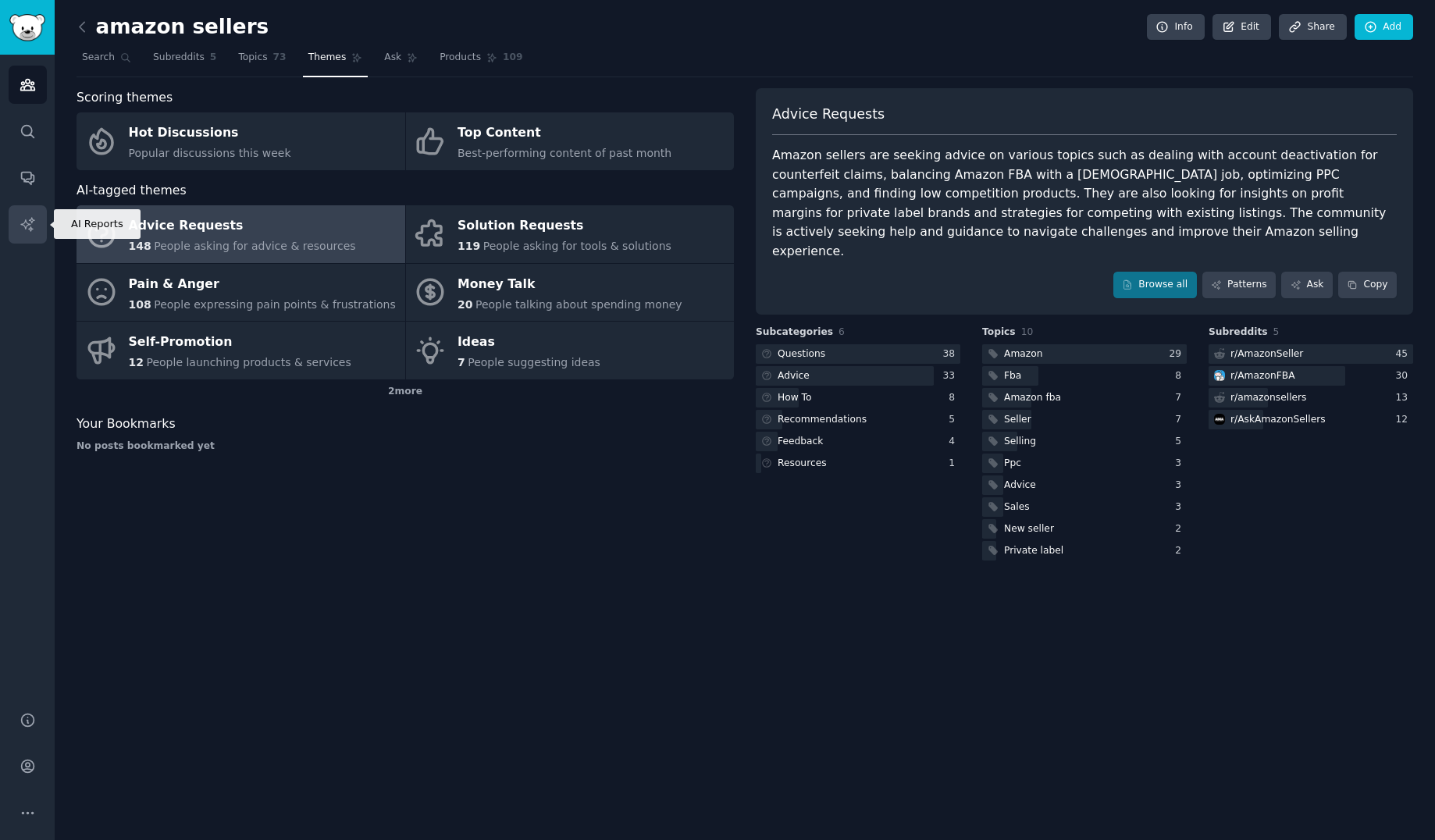
click at [24, 229] on icon "Sidebar" at bounding box center [28, 224] width 17 height 17
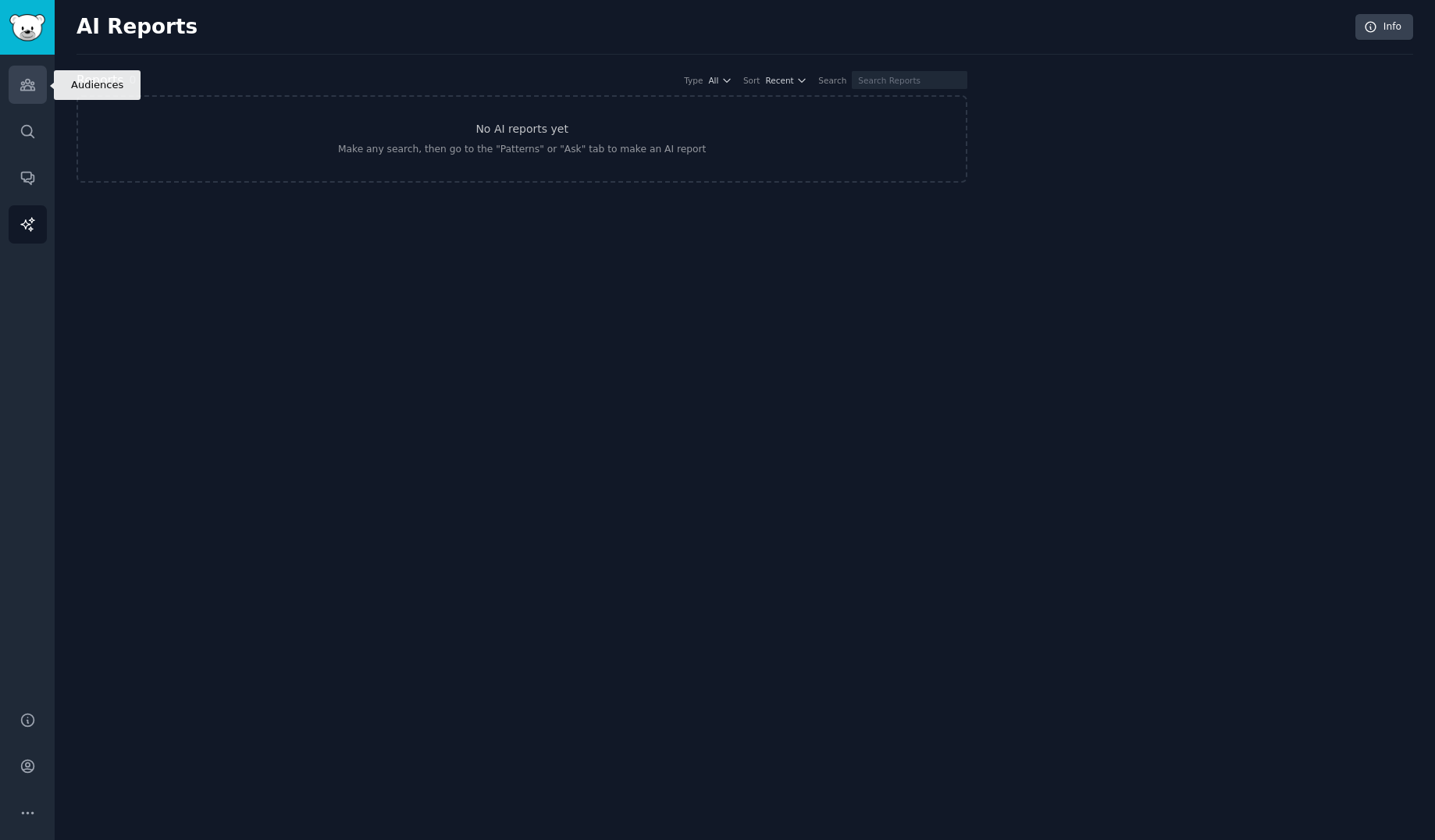
click at [28, 96] on link "Audiences" at bounding box center [28, 84] width 39 height 39
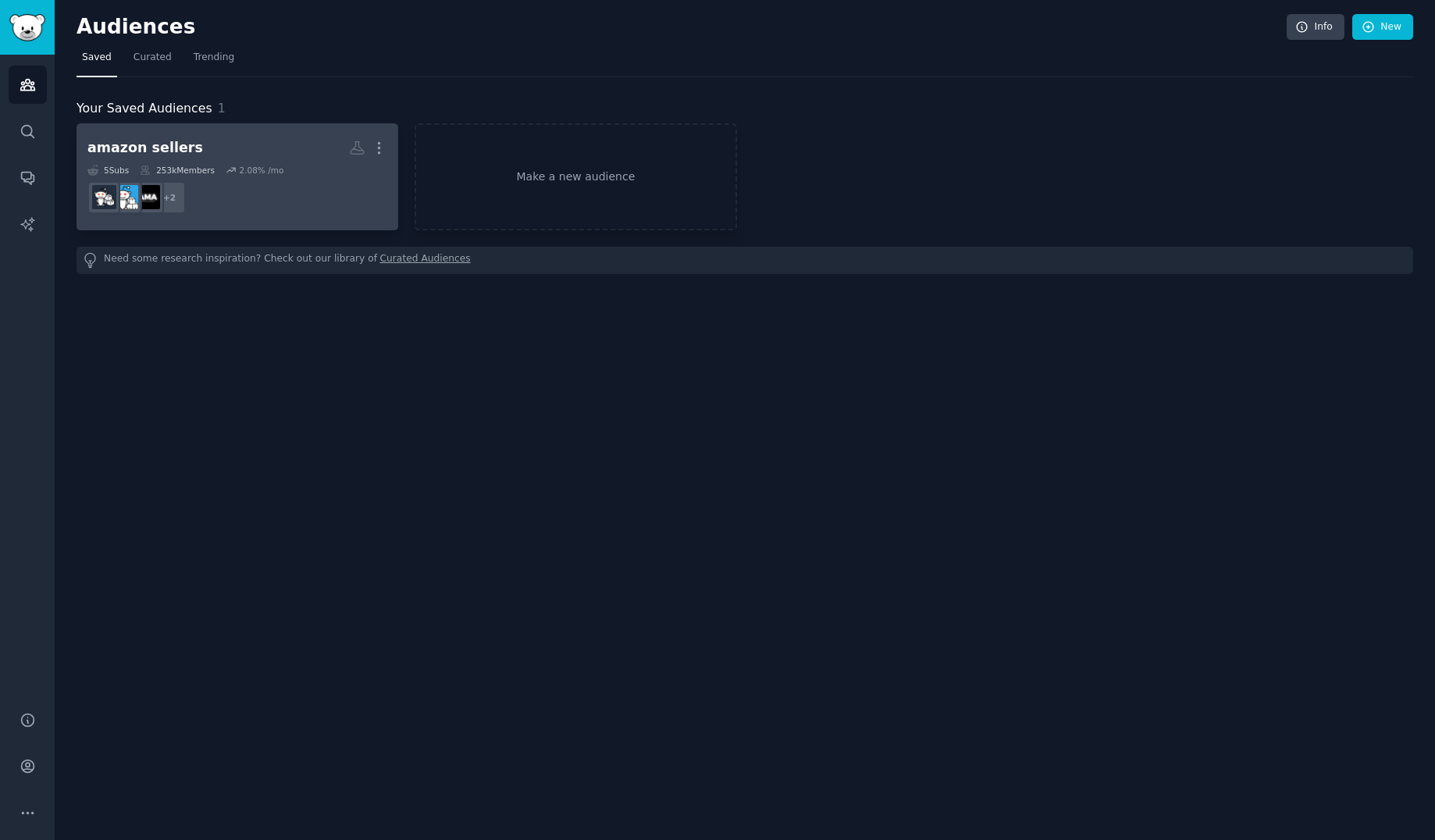
click at [288, 184] on dd "+ 2" at bounding box center [237, 197] width 299 height 44
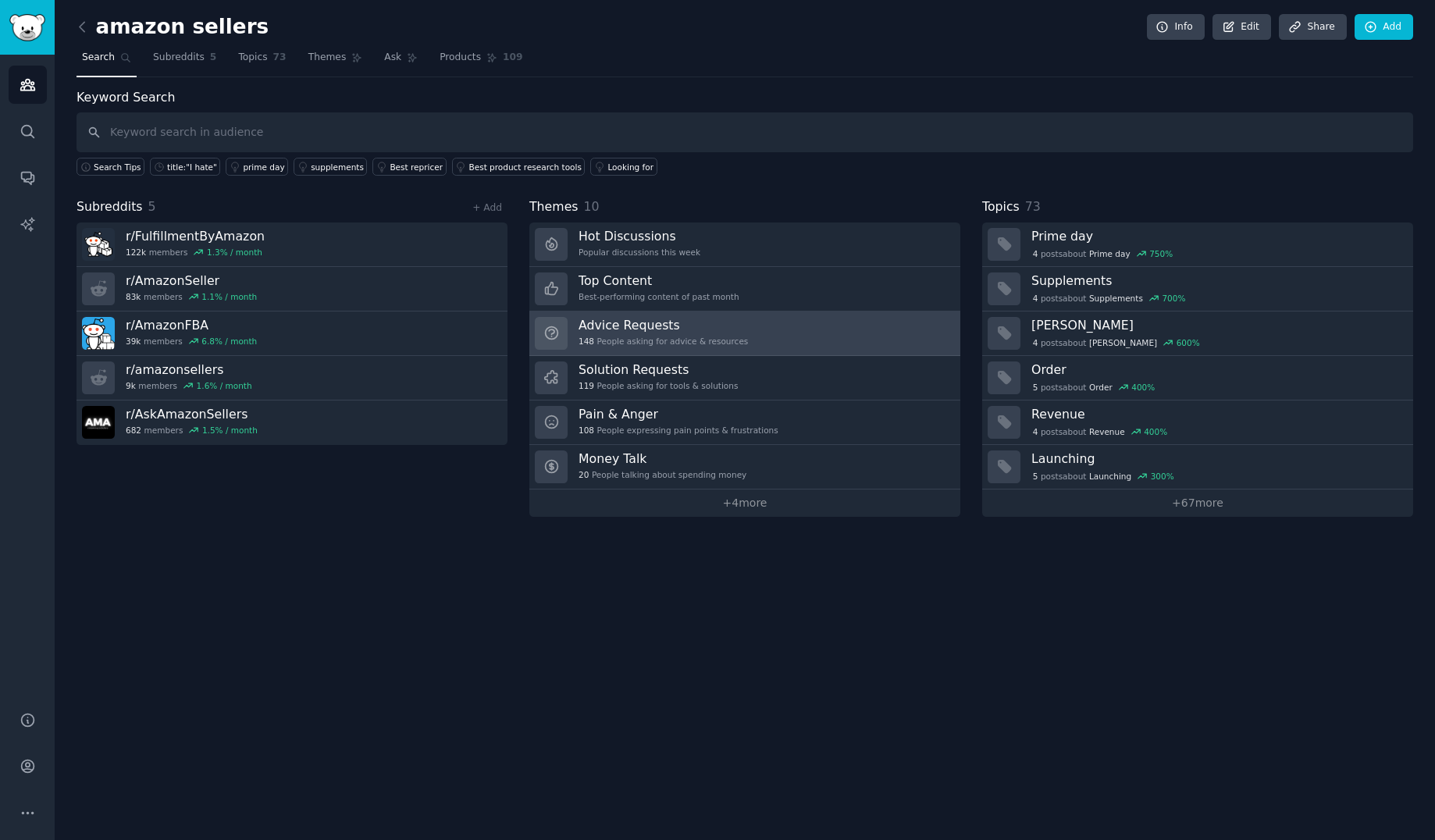
click at [762, 336] on link "Advice Requests 148 People asking for advice & resources" at bounding box center [745, 333] width 431 height 45
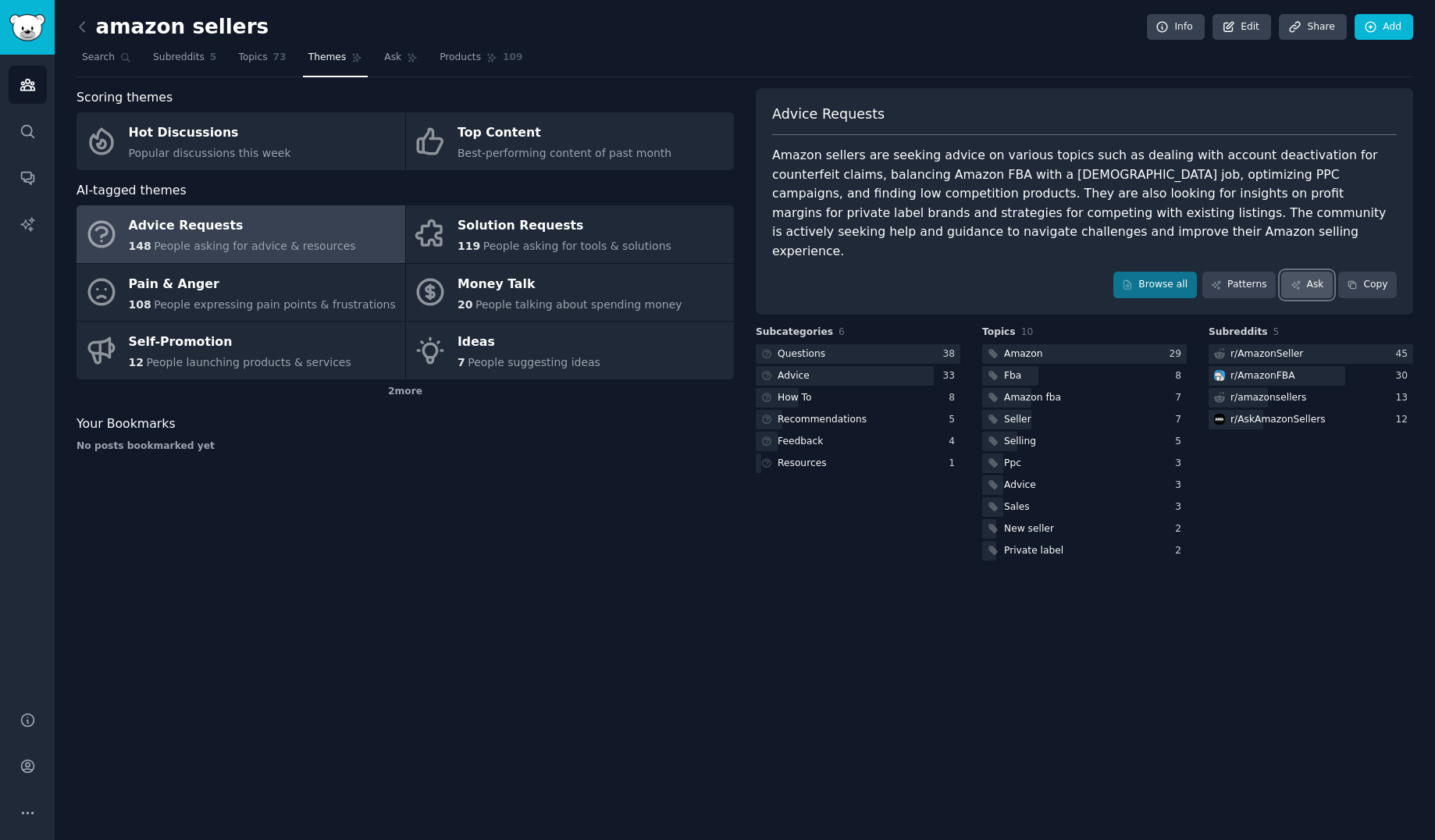
click at [1317, 272] on link "Ask" at bounding box center [1307, 285] width 52 height 27
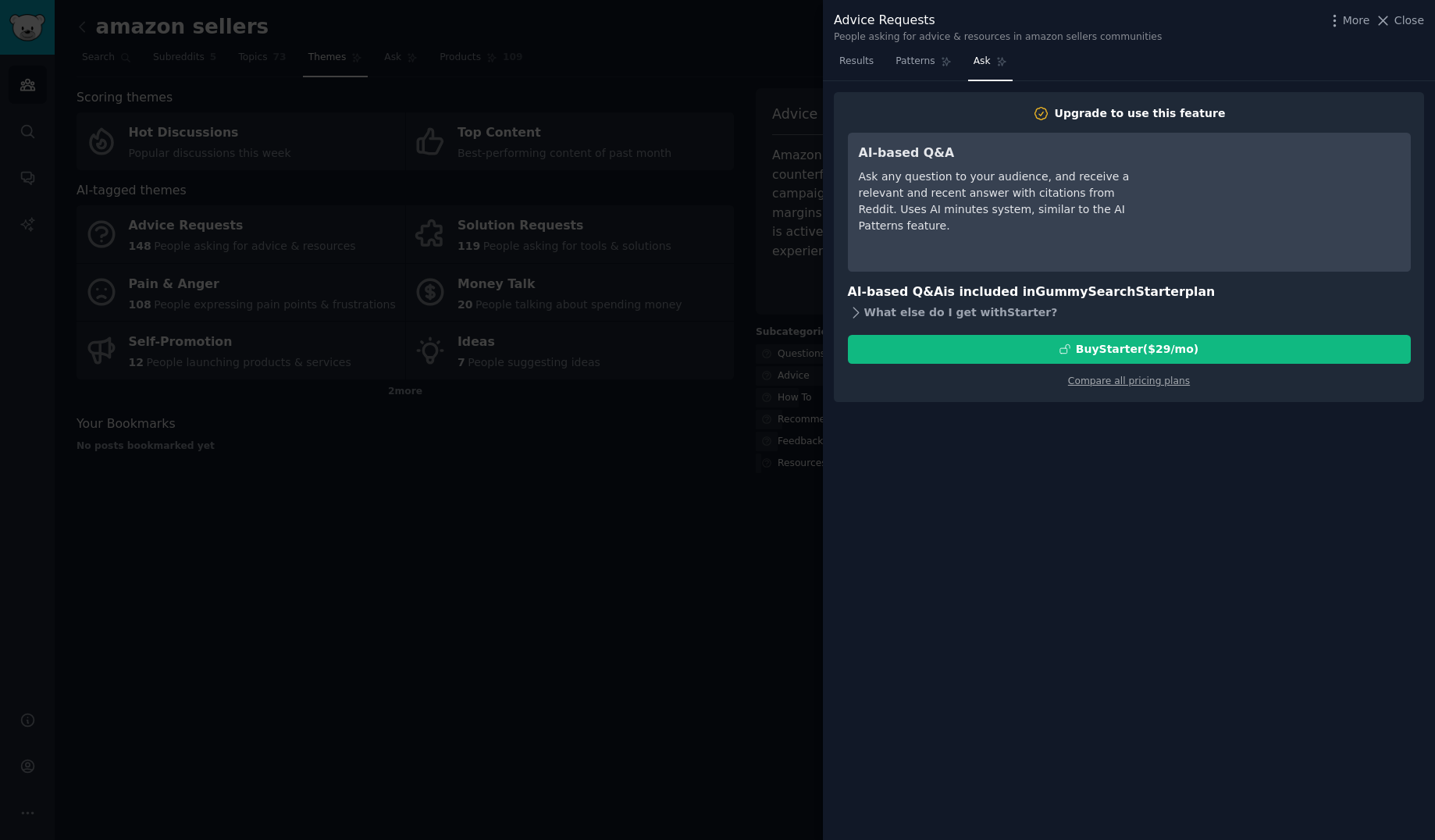
click at [920, 320] on div "What else do I get with Starter ?" at bounding box center [1130, 313] width 563 height 22
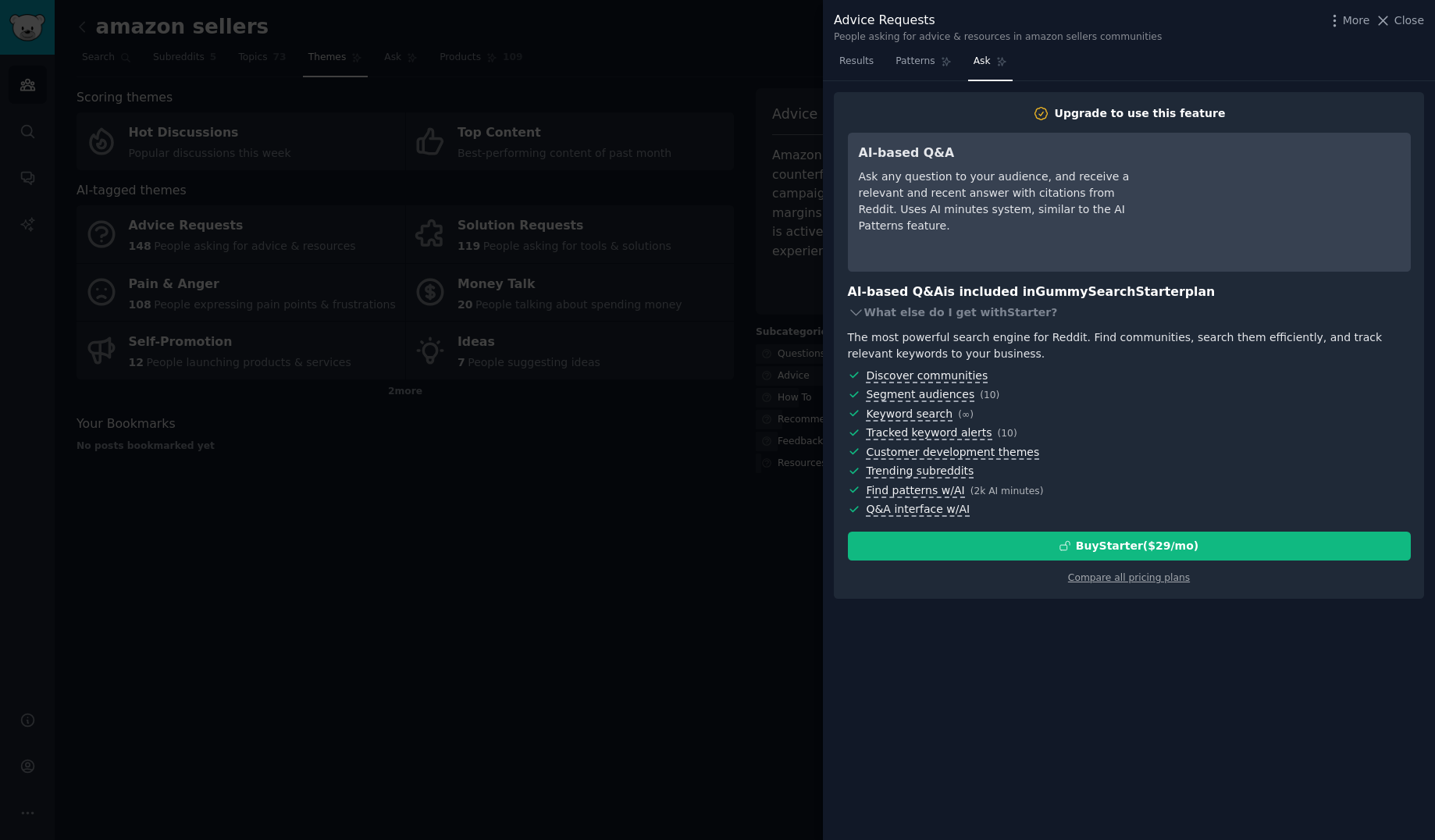
click at [628, 403] on div at bounding box center [717, 420] width 1435 height 840
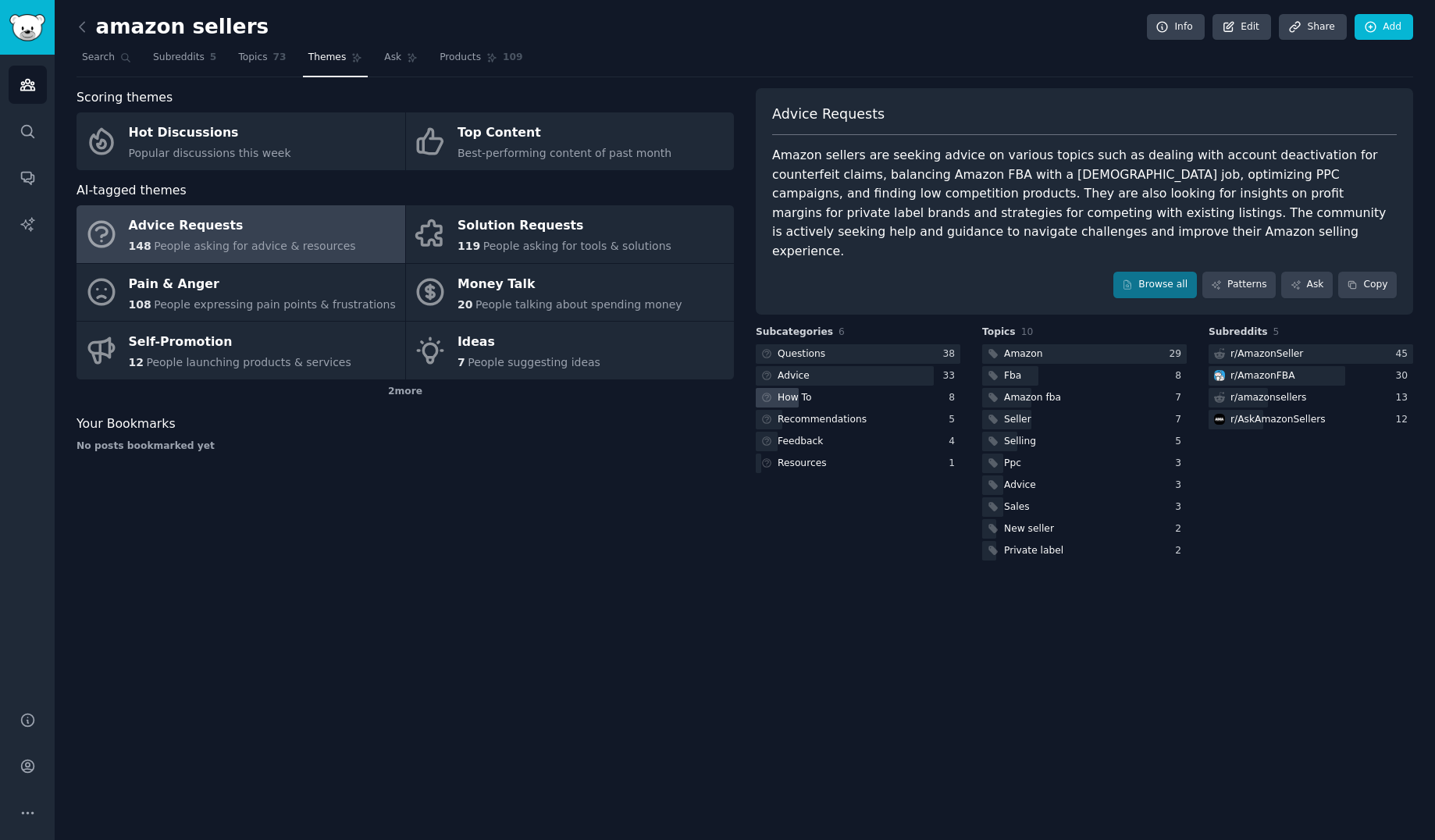
click at [835, 388] on div "How To" at bounding box center [858, 398] width 204 height 20
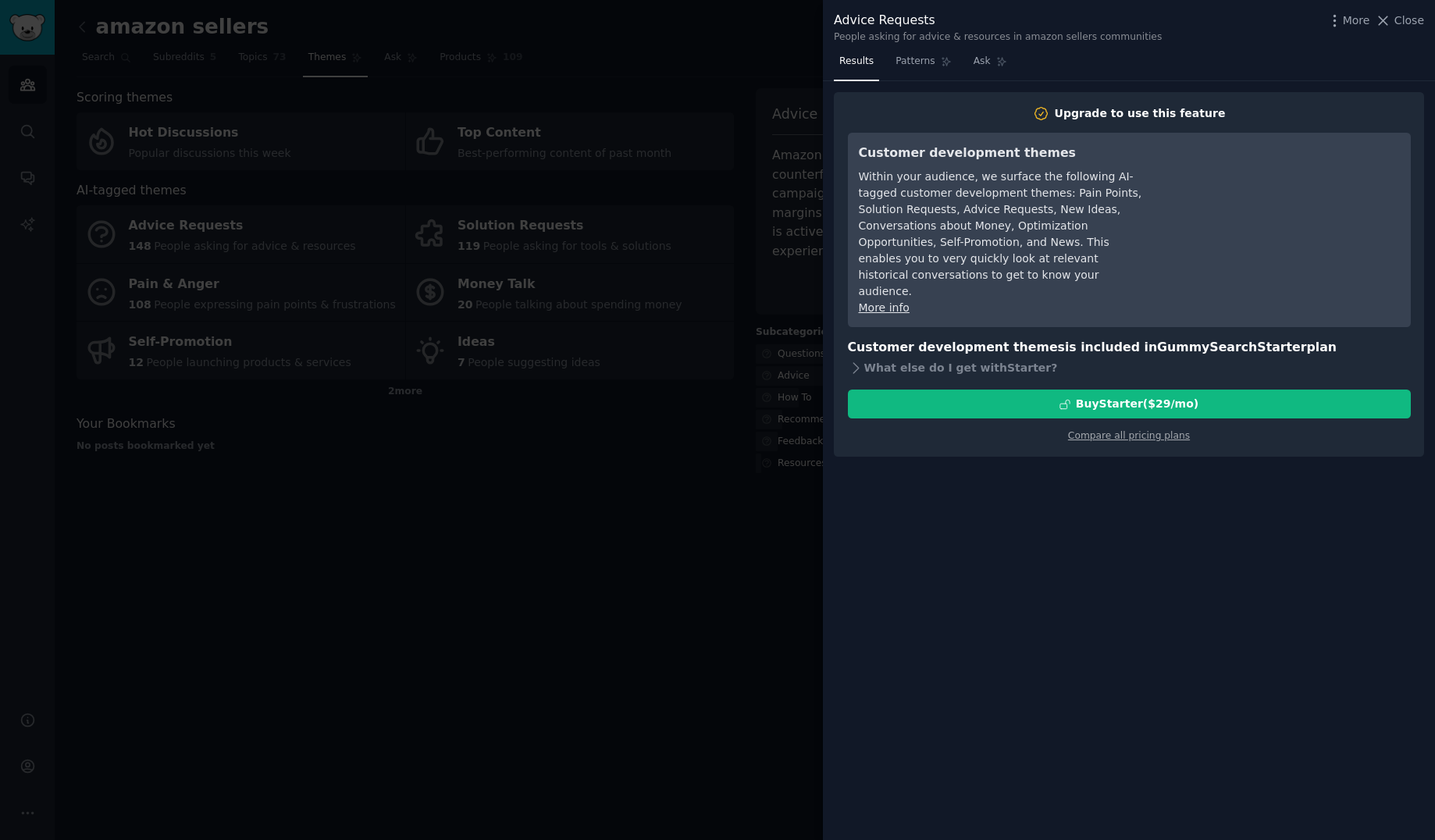
click at [600, 499] on div at bounding box center [717, 420] width 1435 height 840
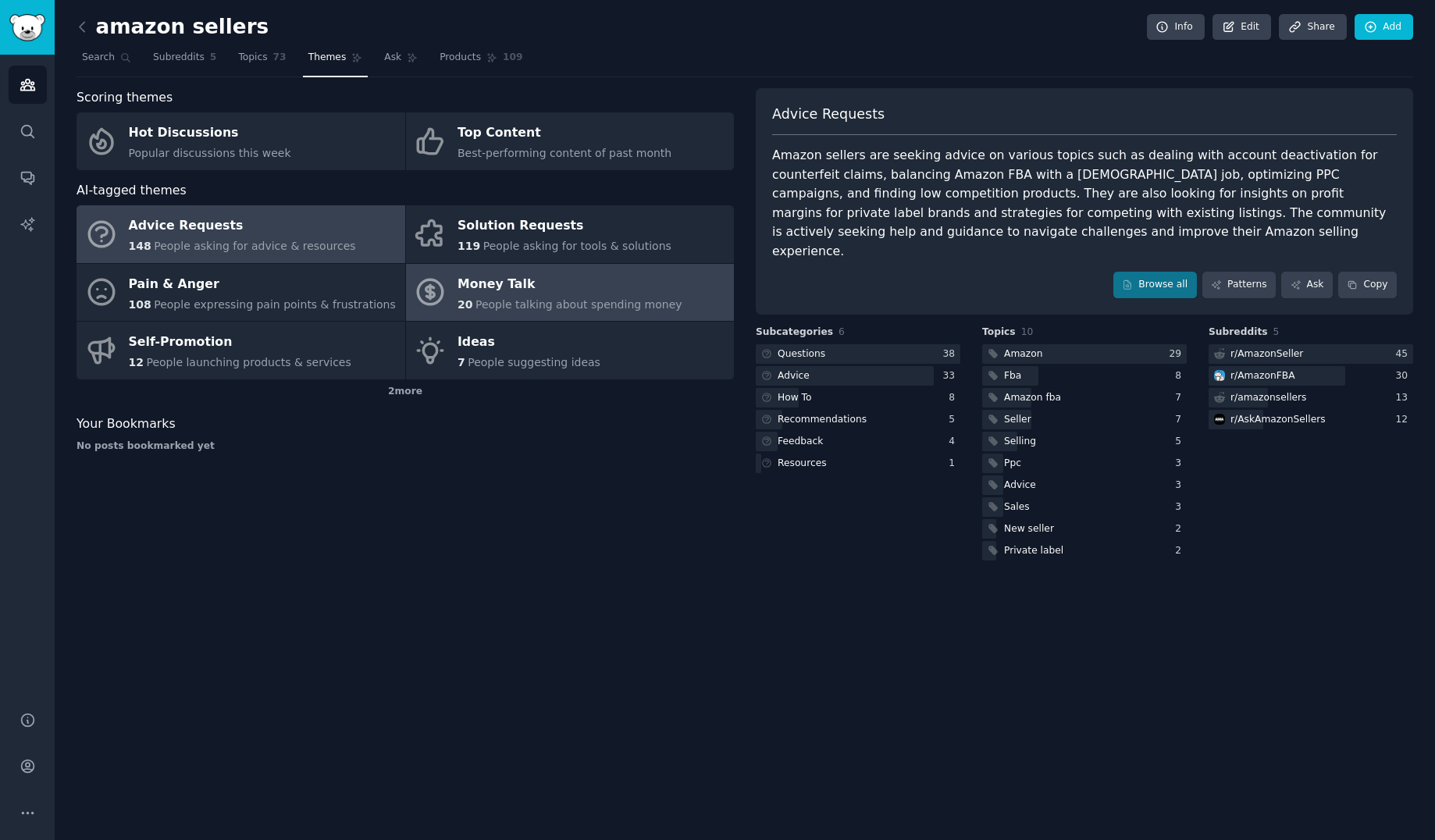
click at [509, 277] on div "Money Talk" at bounding box center [569, 284] width 225 height 25
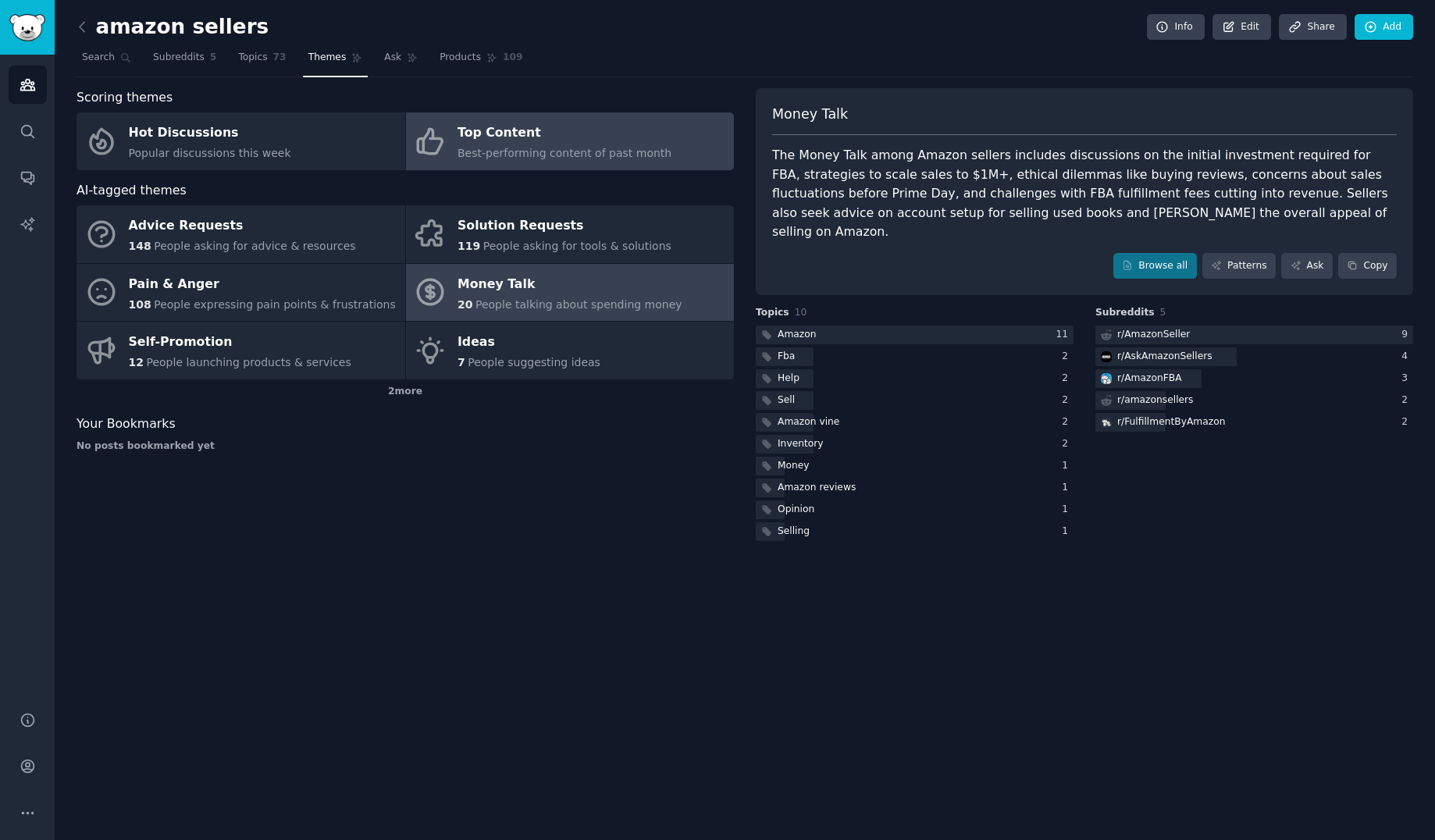
click at [604, 155] on span "Best-performing content of past month" at bounding box center [564, 153] width 214 height 13
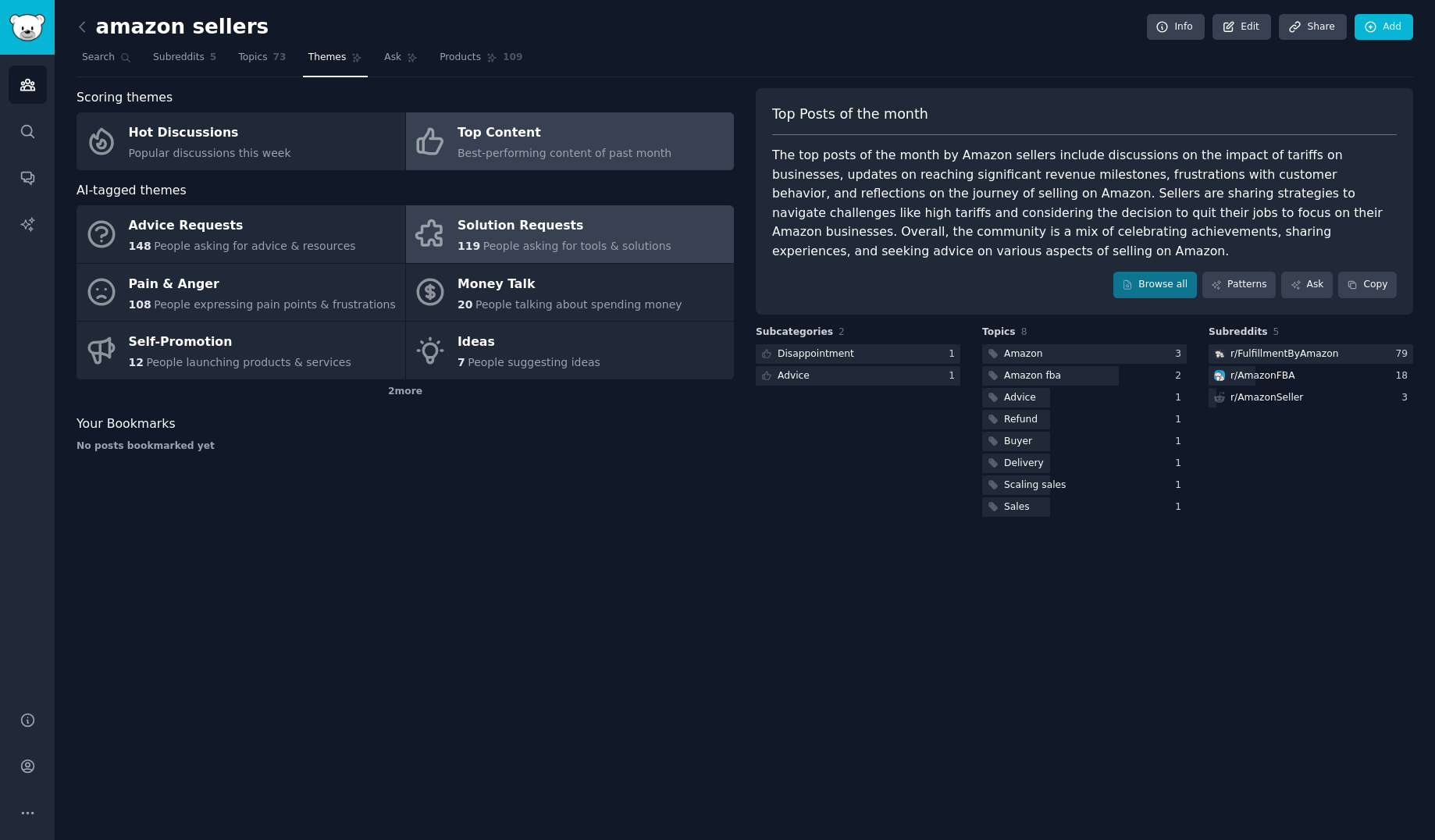
click at [639, 240] on span "People asking for tools & solutions" at bounding box center [577, 246] width 188 height 13
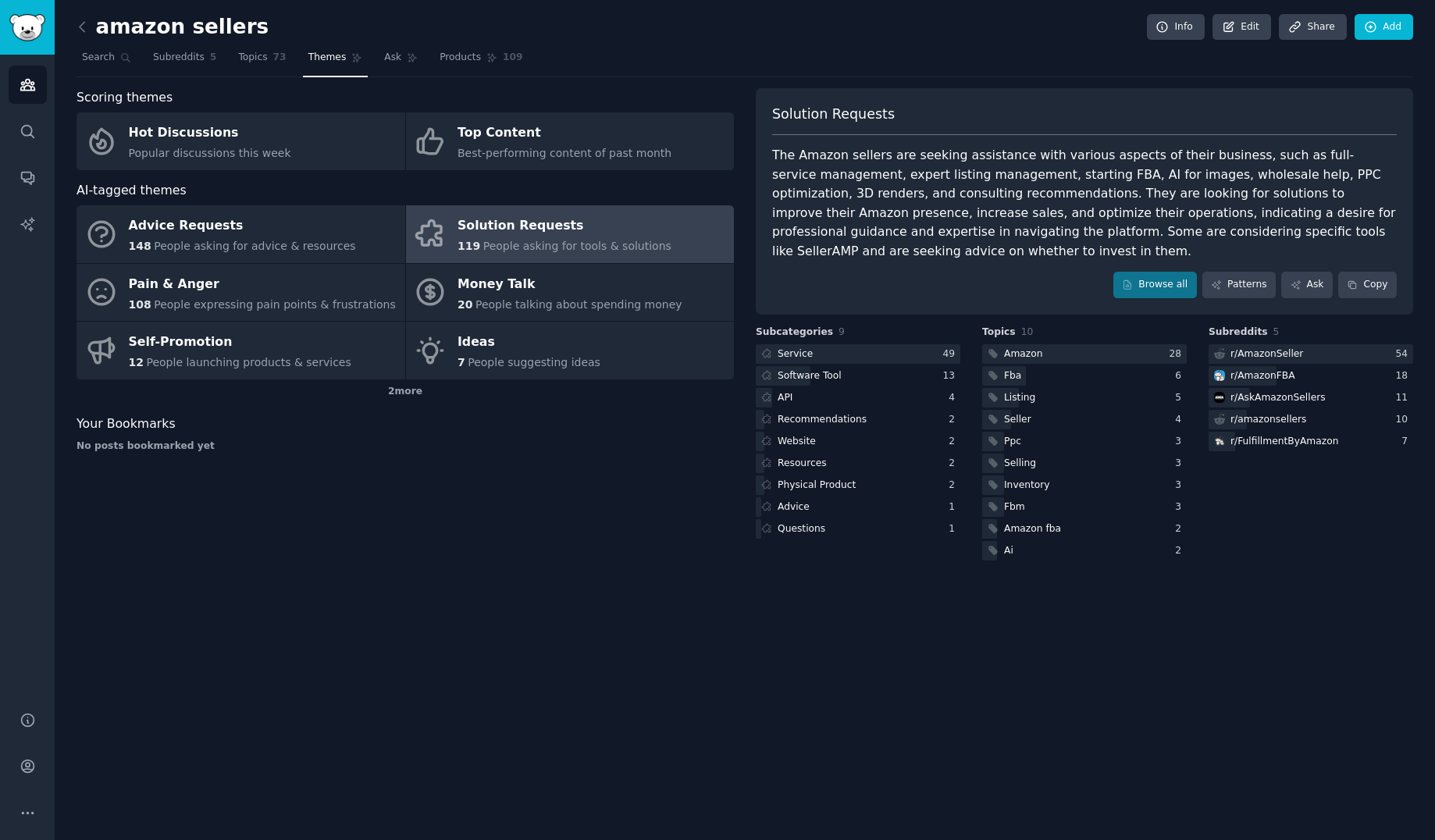
click at [1026, 238] on div "The Amazon sellers are seeking assistance with various aspects of their busines…" at bounding box center [1085, 203] width 625 height 115
click at [87, 30] on icon at bounding box center [82, 27] width 17 height 17
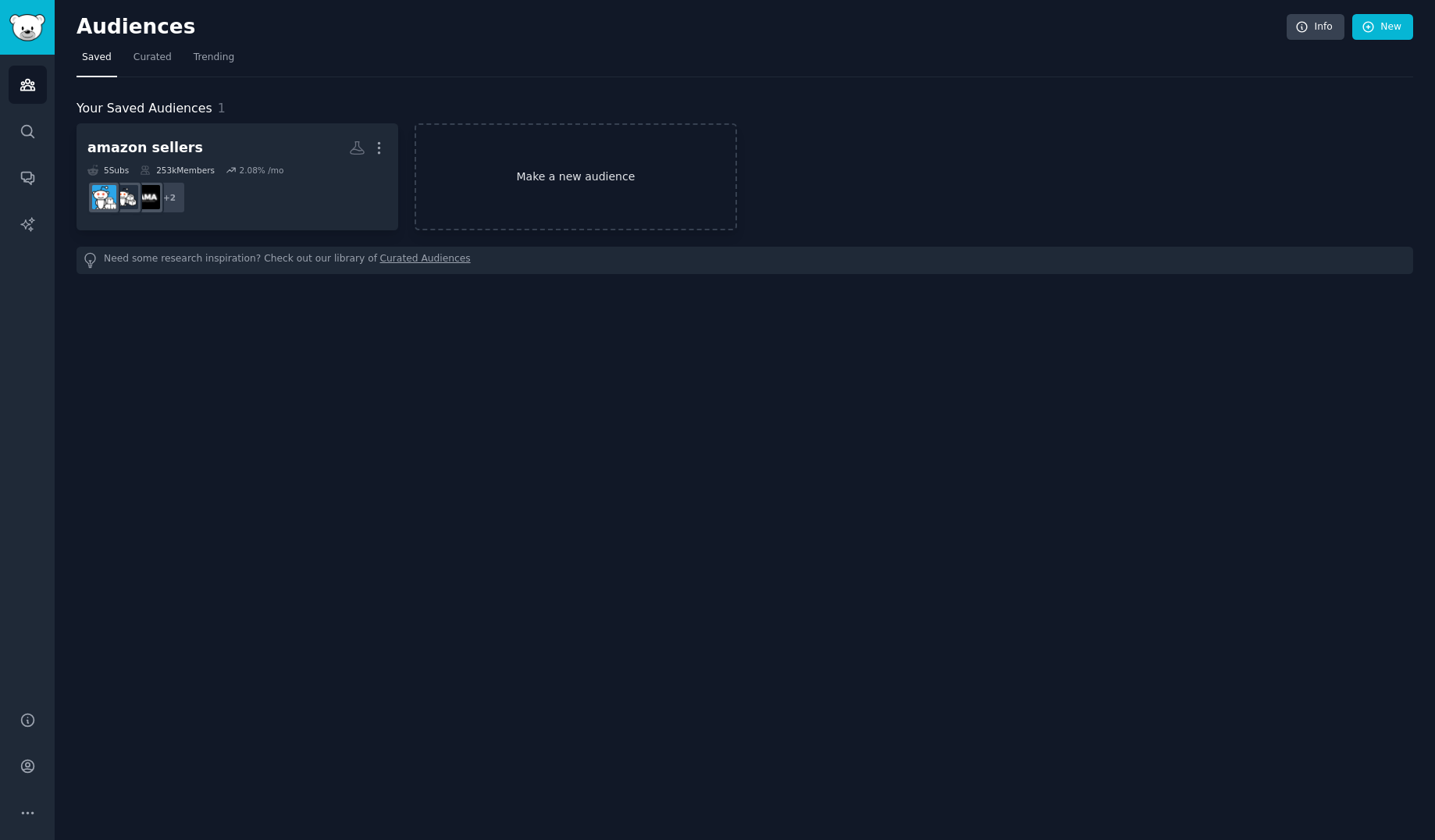
click at [528, 198] on link "Make a new audience" at bounding box center [575, 177] width 321 height 107
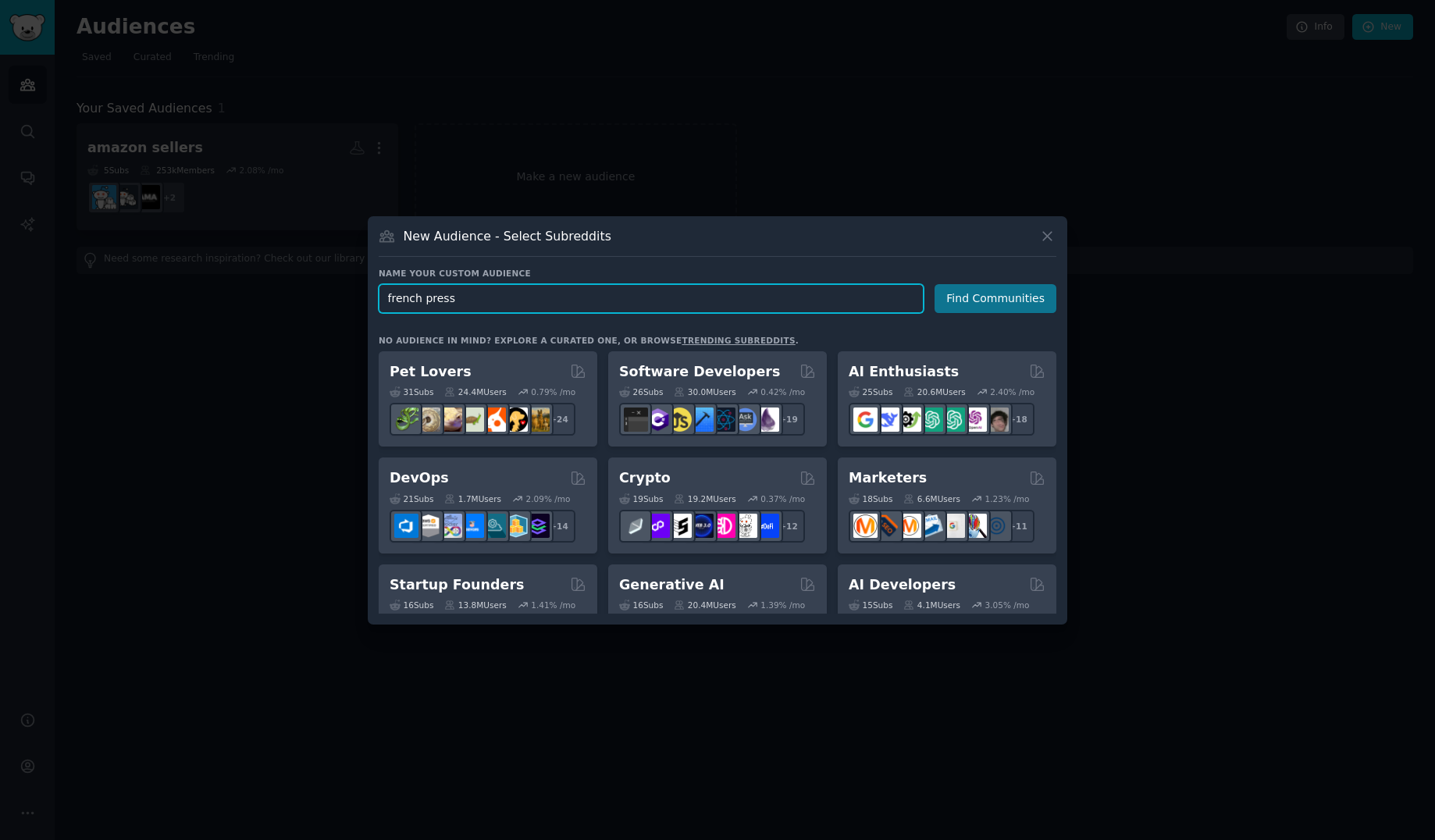
type input "french press"
click at [978, 302] on button "Find Communities" at bounding box center [995, 299] width 122 height 29
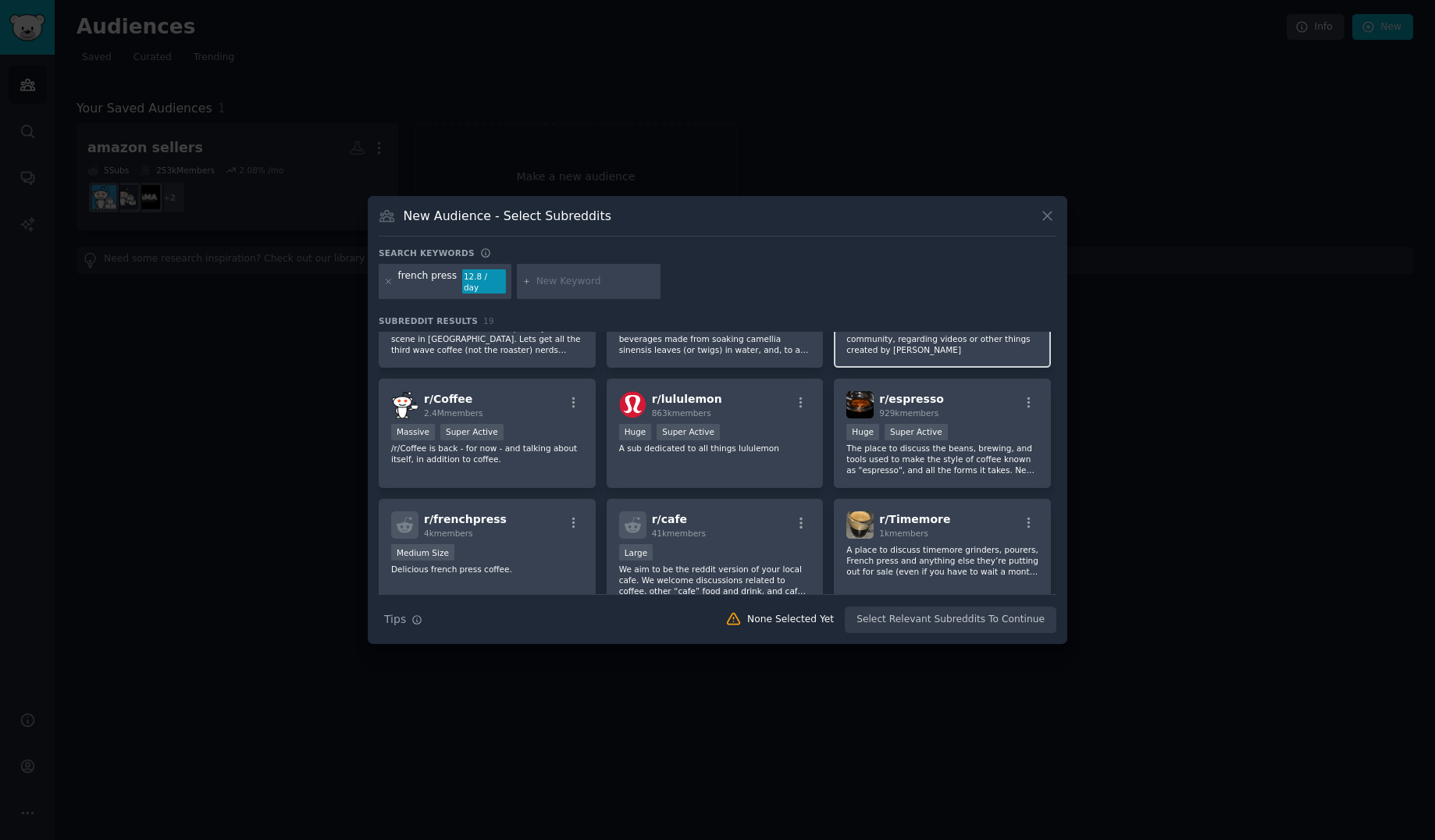
scroll to position [78, 0]
click at [508, 438] on p "/r/Coffee is back - for now - and talking about itself, in addition to coffee." at bounding box center [487, 449] width 192 height 22
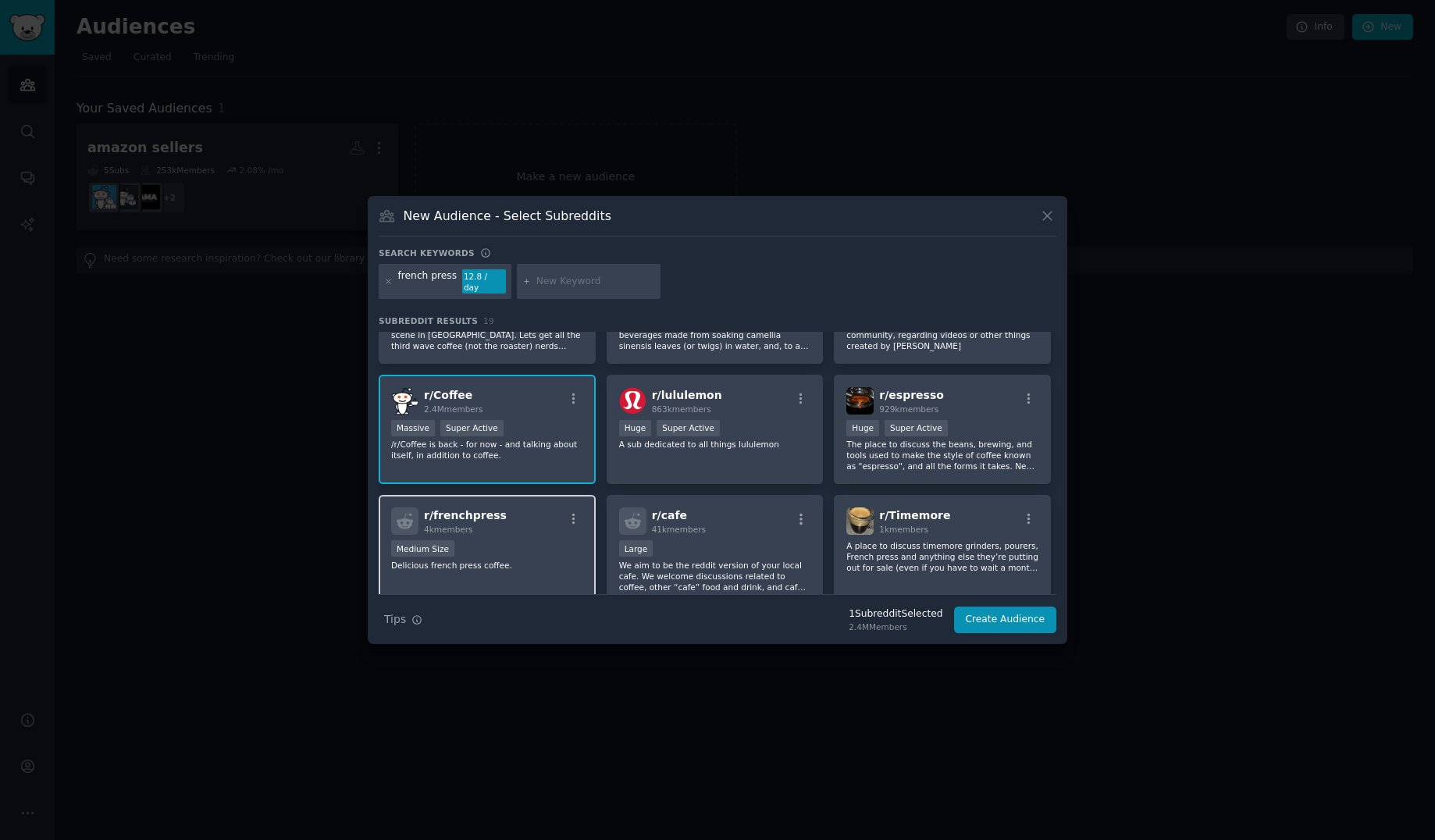
click at [527, 561] on p "Delicious french press coffee." at bounding box center [487, 565] width 192 height 11
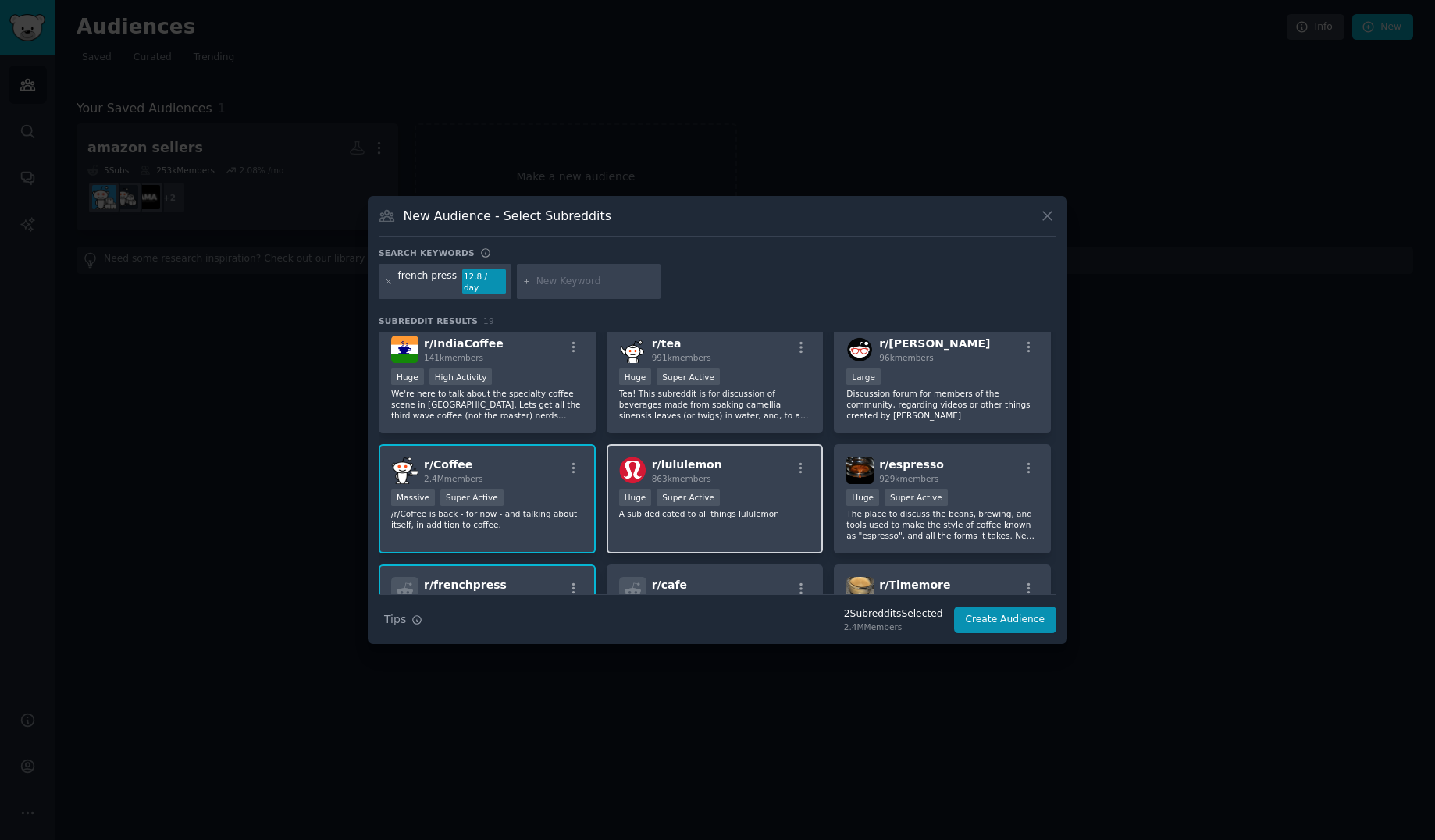
scroll to position [0, 0]
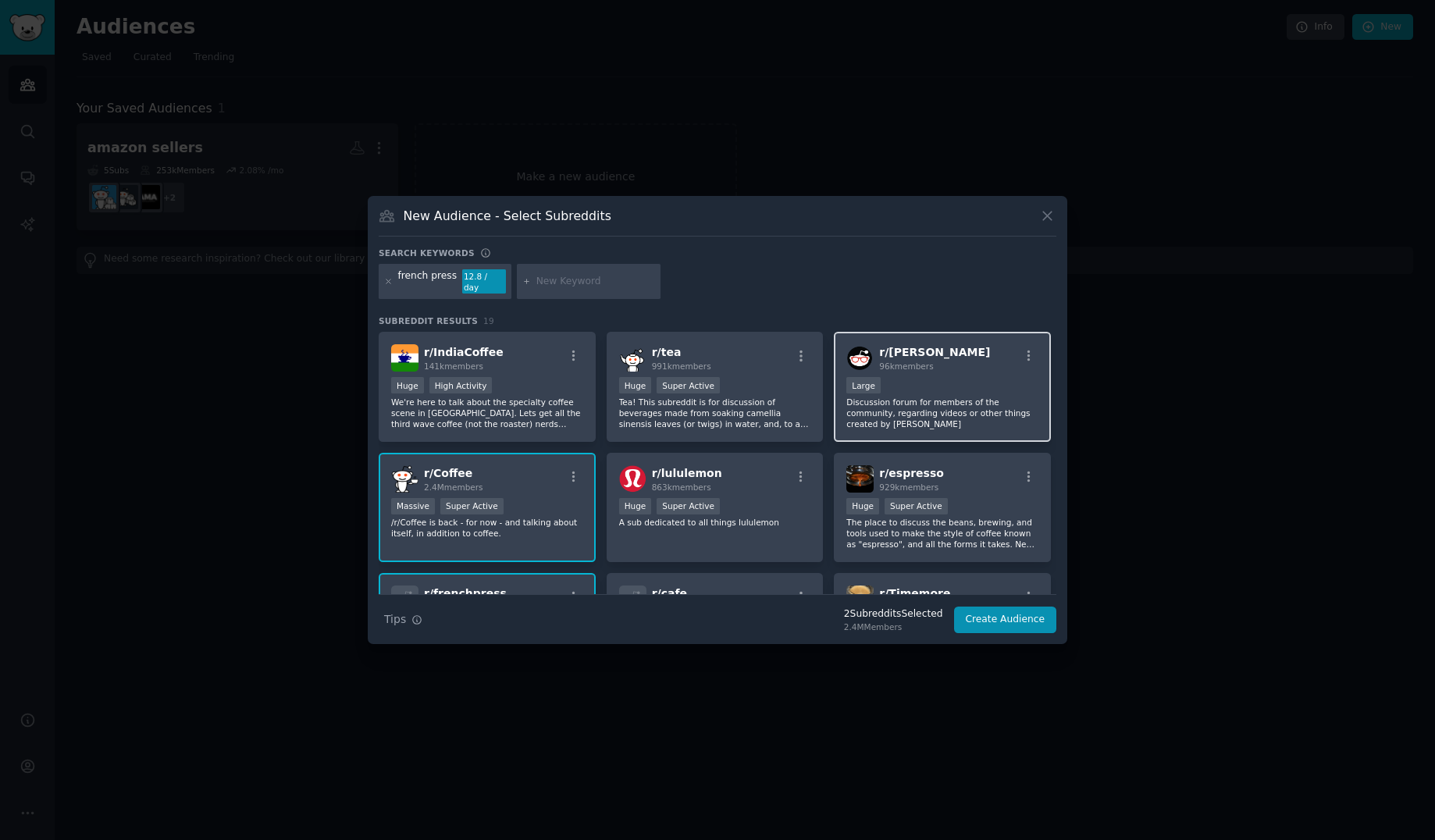
click at [960, 409] on p "Discussion forum for members of the community, regarding videos or other things…" at bounding box center [942, 413] width 192 height 33
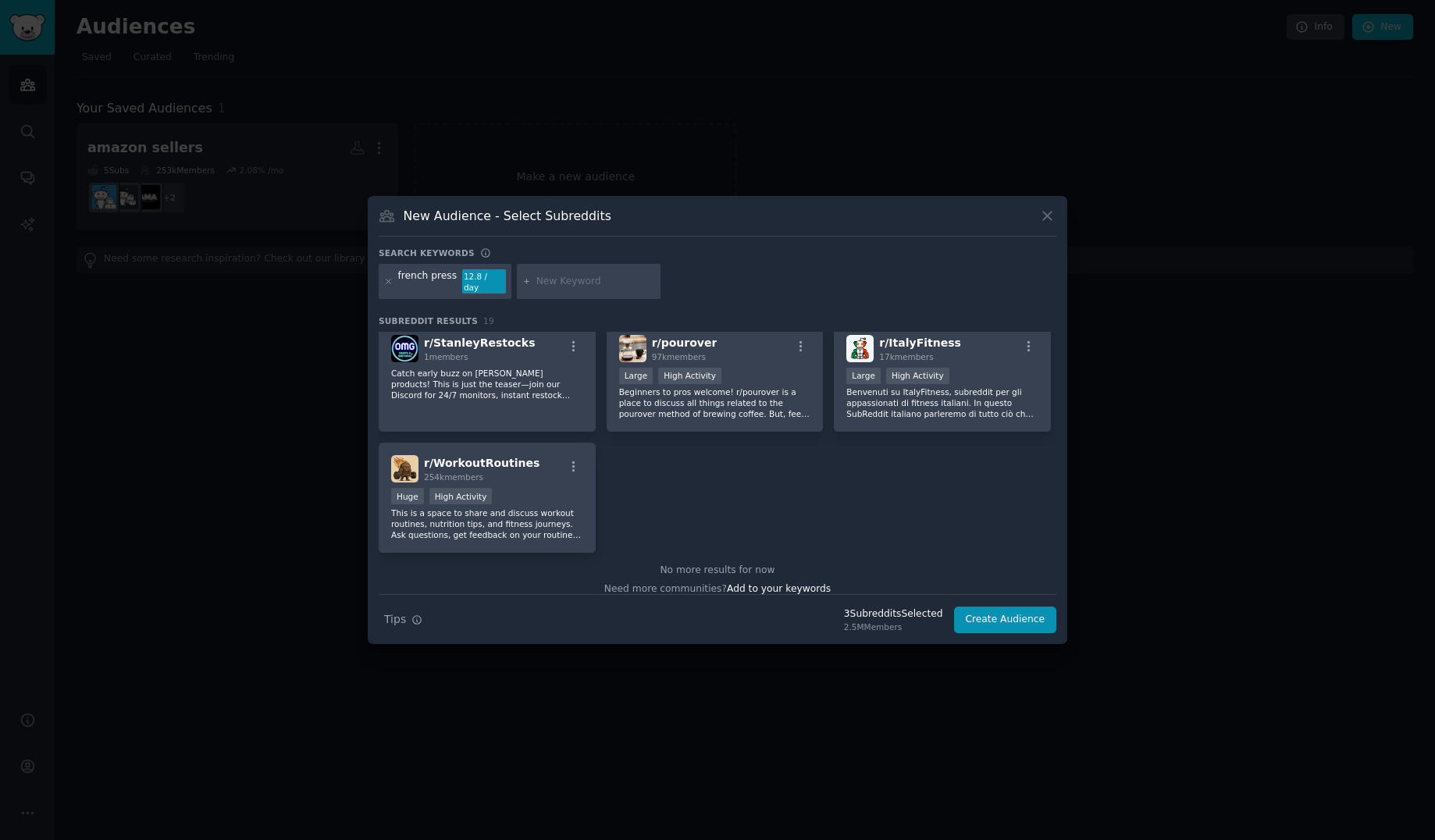
scroll to position [625, 0]
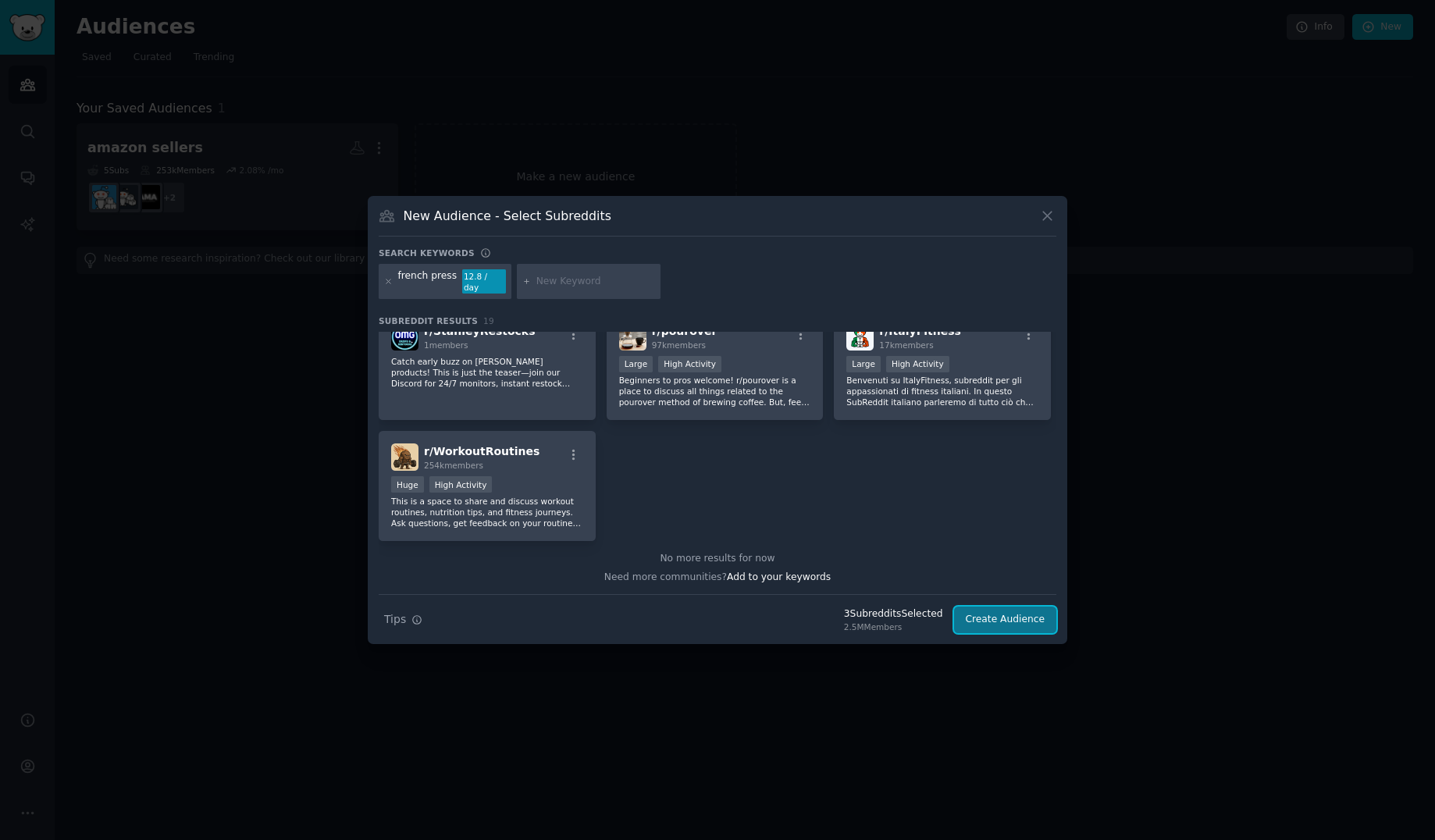
click at [1018, 608] on button "Create Audience" at bounding box center [1006, 620] width 103 height 27
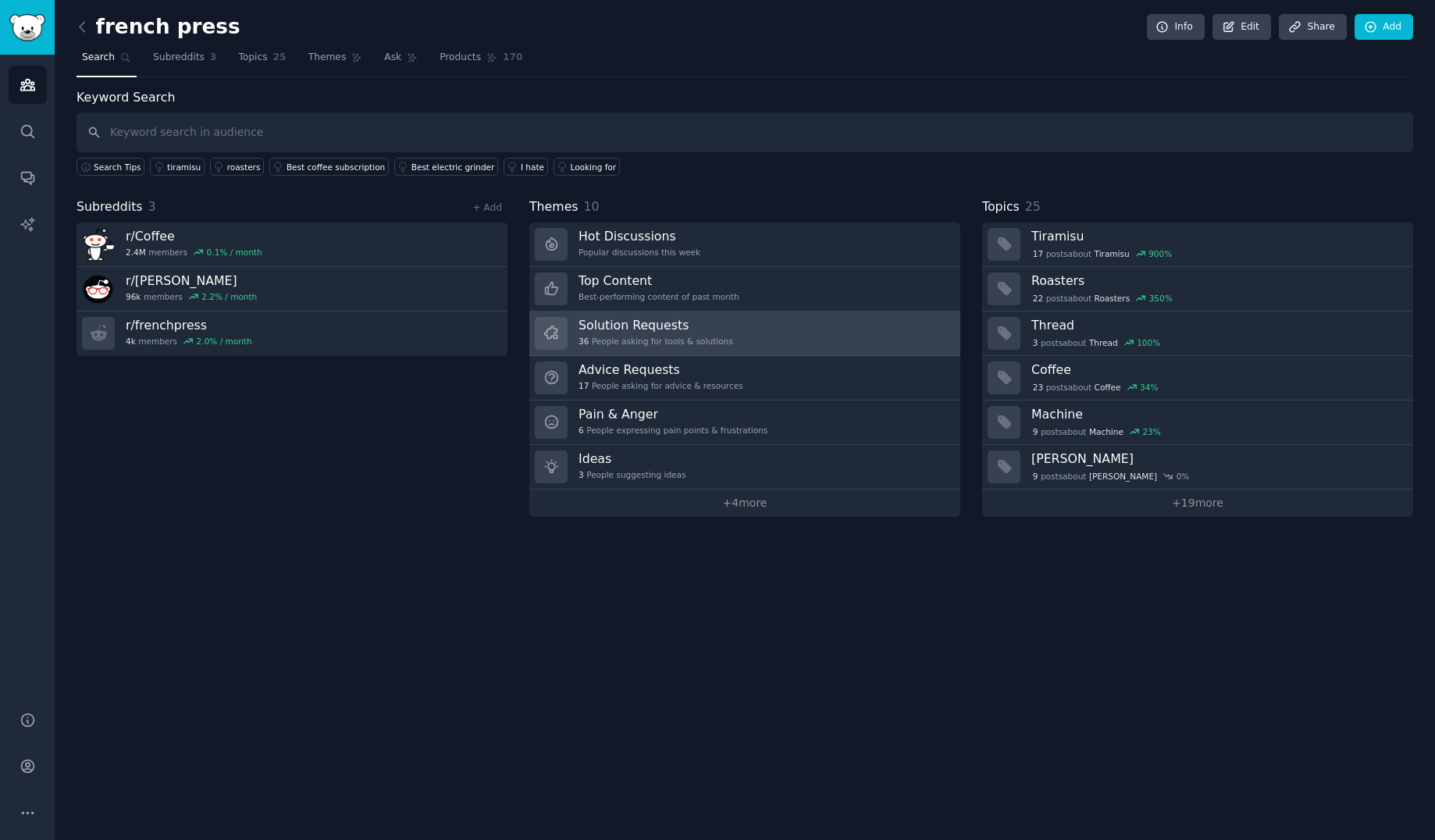
click at [679, 326] on h3 "Solution Requests" at bounding box center [656, 325] width 155 height 17
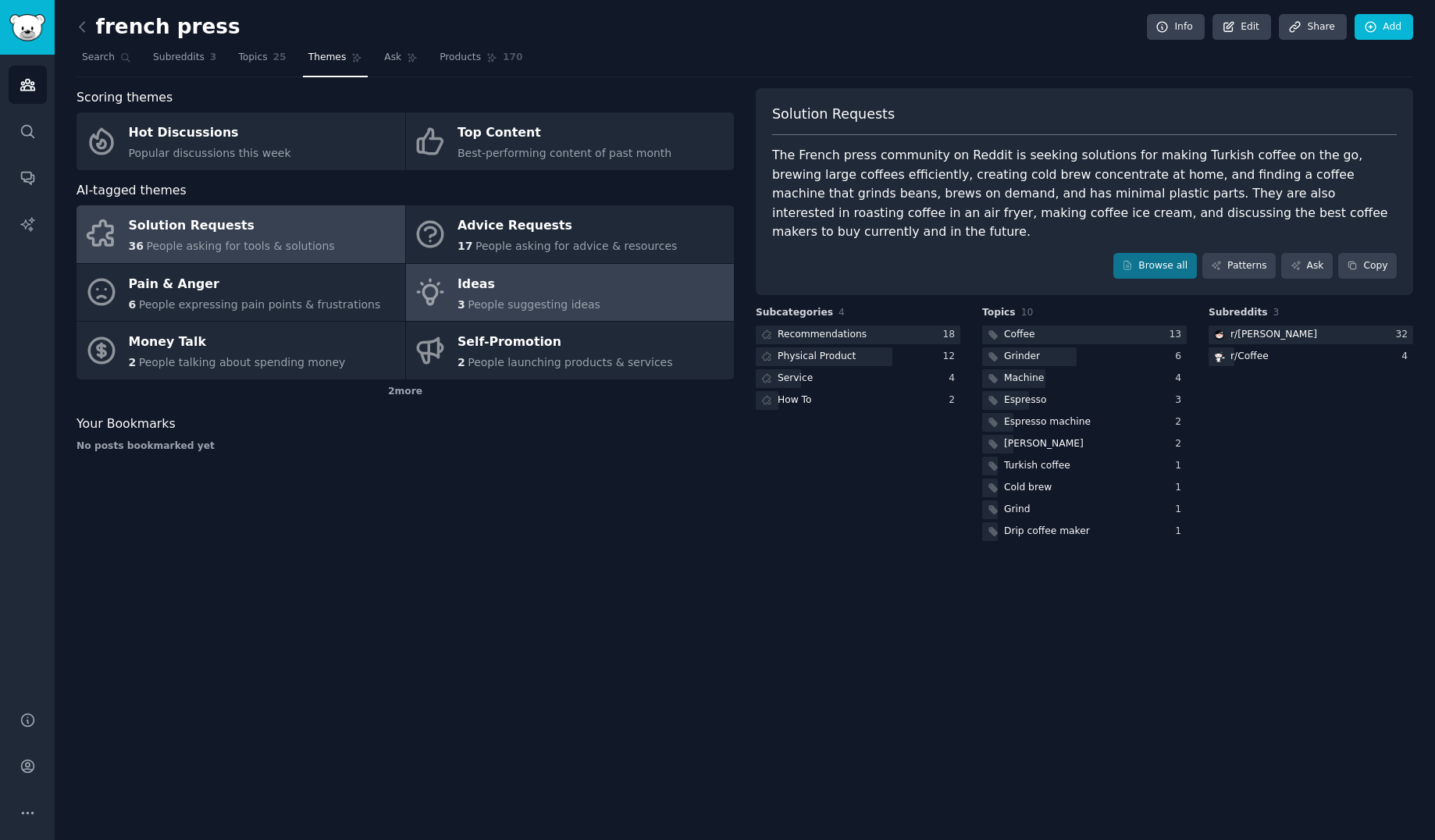
click at [590, 288] on link "Ideas 3 People suggesting ideas" at bounding box center [569, 293] width 328 height 58
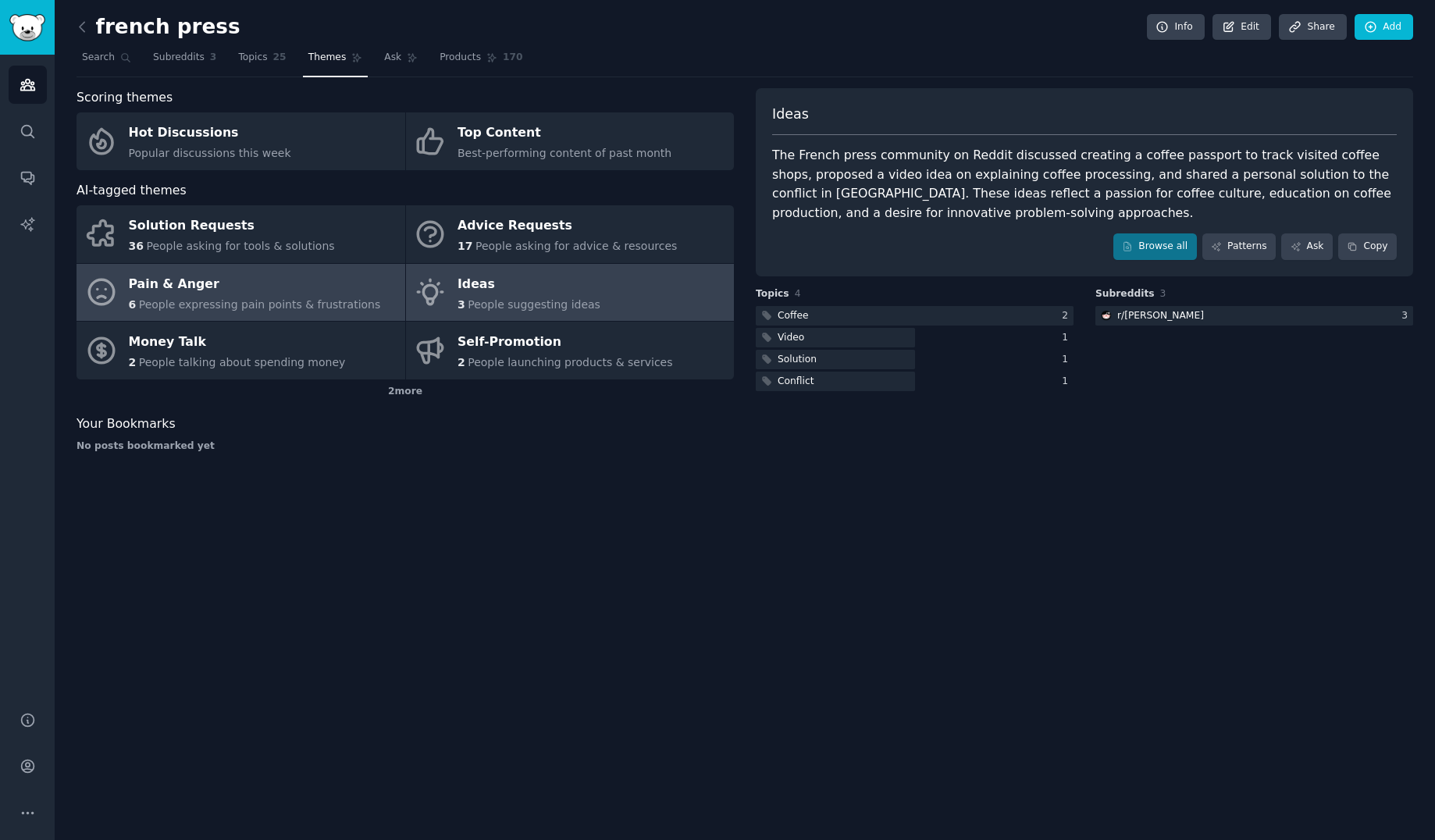
click at [276, 289] on div "Pain & Anger" at bounding box center [255, 284] width 252 height 25
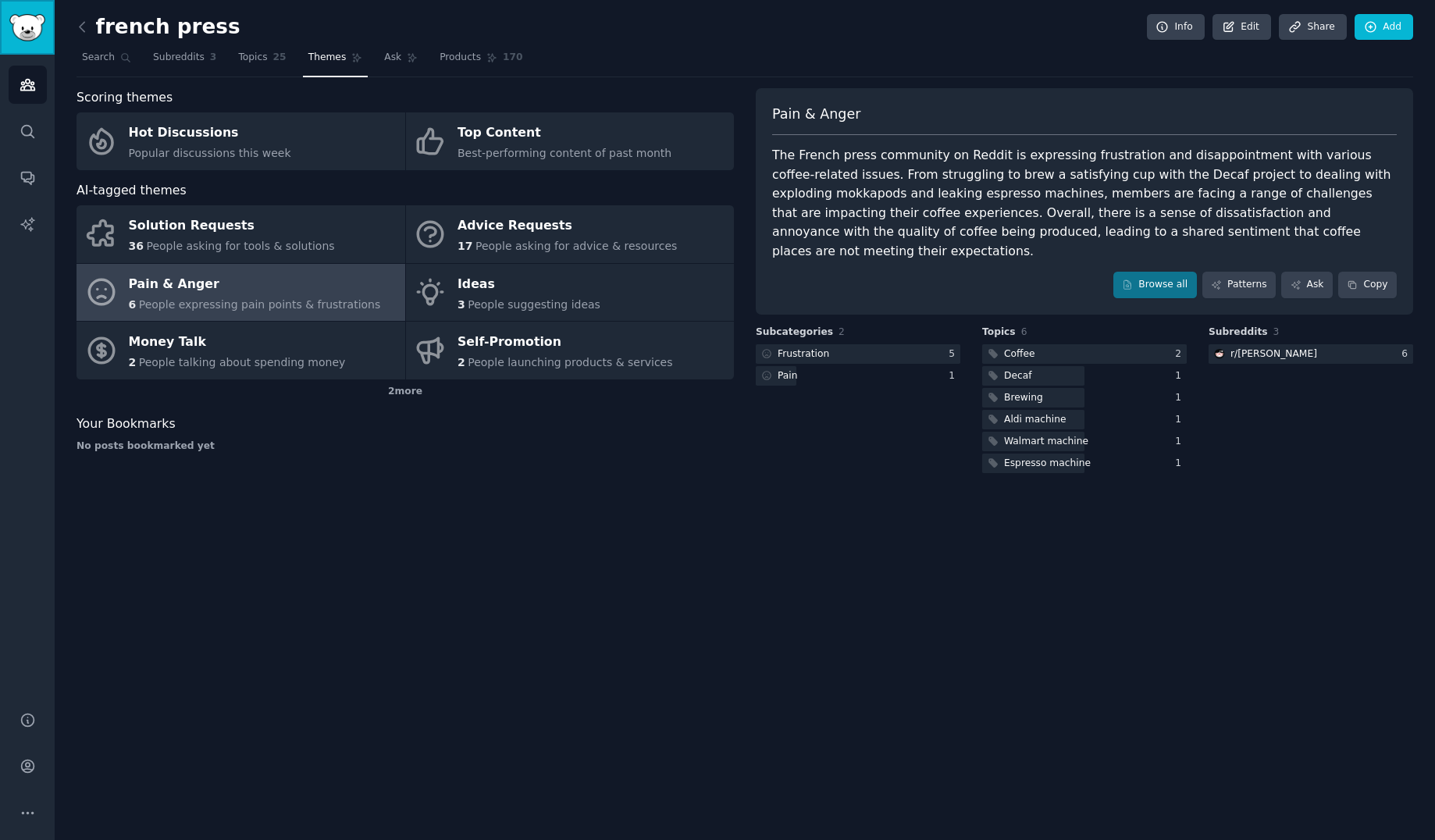
click at [34, 35] on img "Sidebar" at bounding box center [27, 28] width 36 height 28
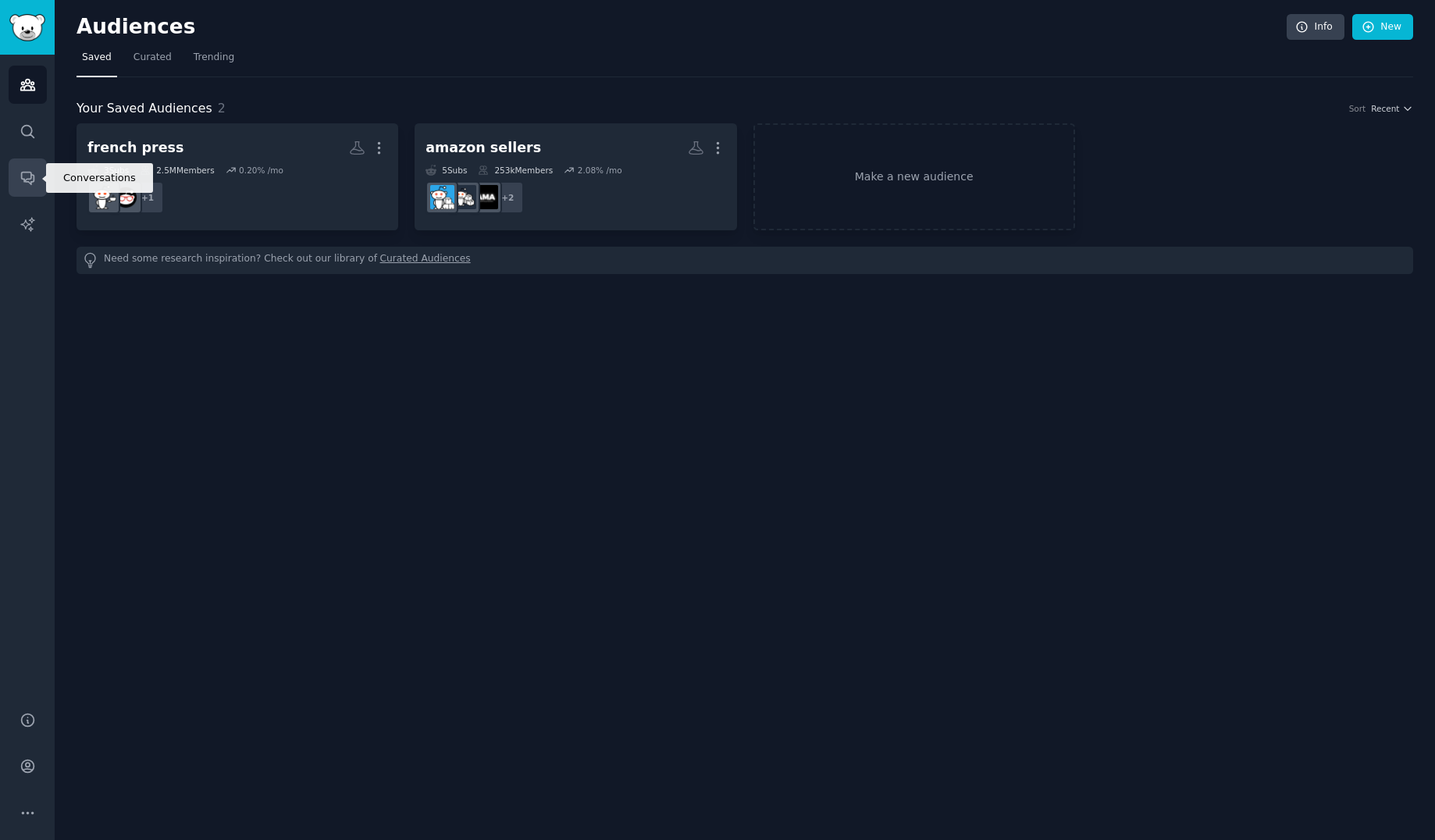
click at [14, 181] on link "Conversations" at bounding box center [28, 178] width 39 height 39
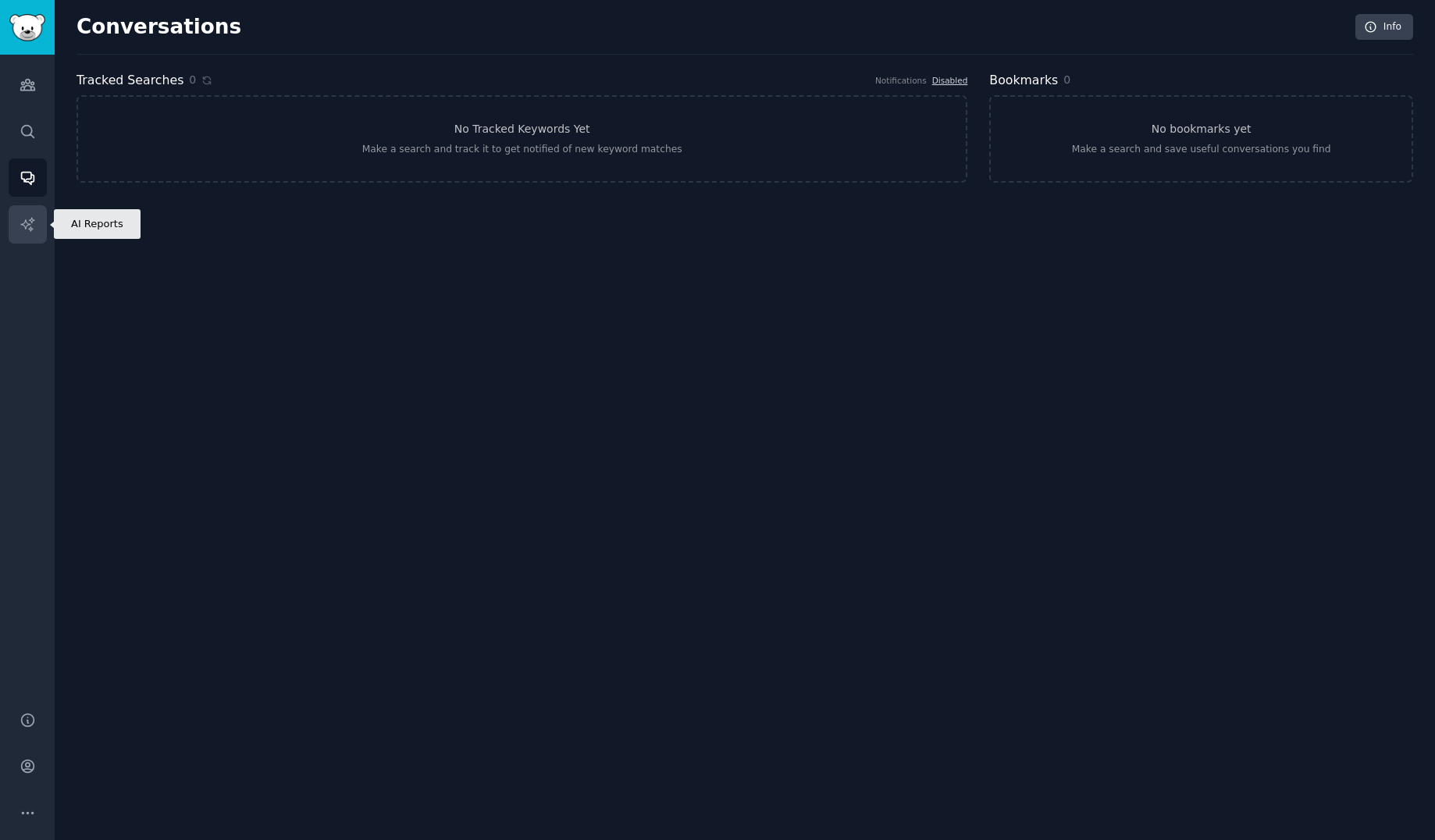
click at [27, 227] on icon "Sidebar" at bounding box center [28, 224] width 17 height 17
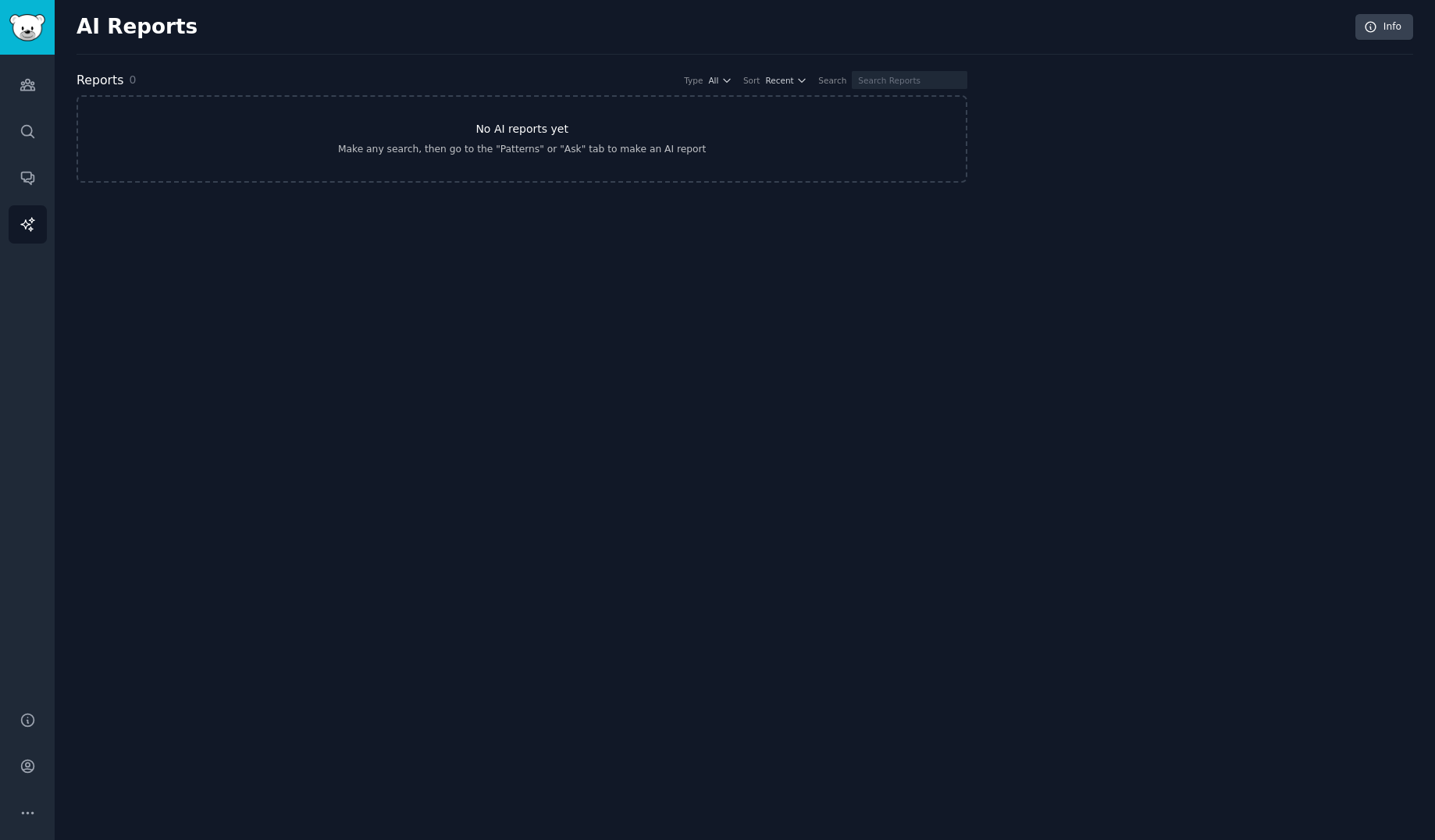
click at [431, 149] on div "Make any search, then go to the "Patterns" or "Ask" tab to make an AI report" at bounding box center [522, 150] width 368 height 14
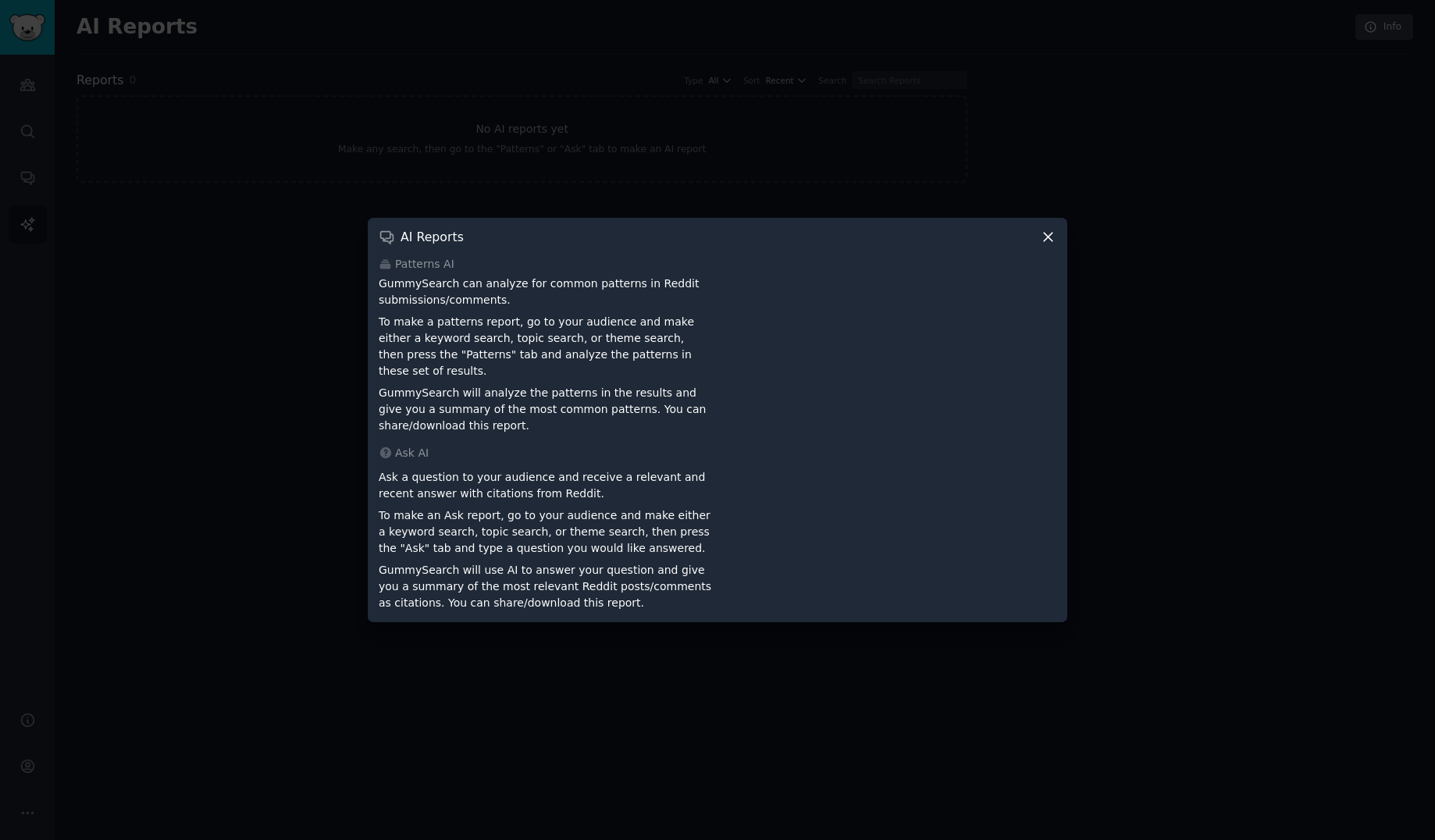
click at [306, 169] on div at bounding box center [717, 420] width 1435 height 840
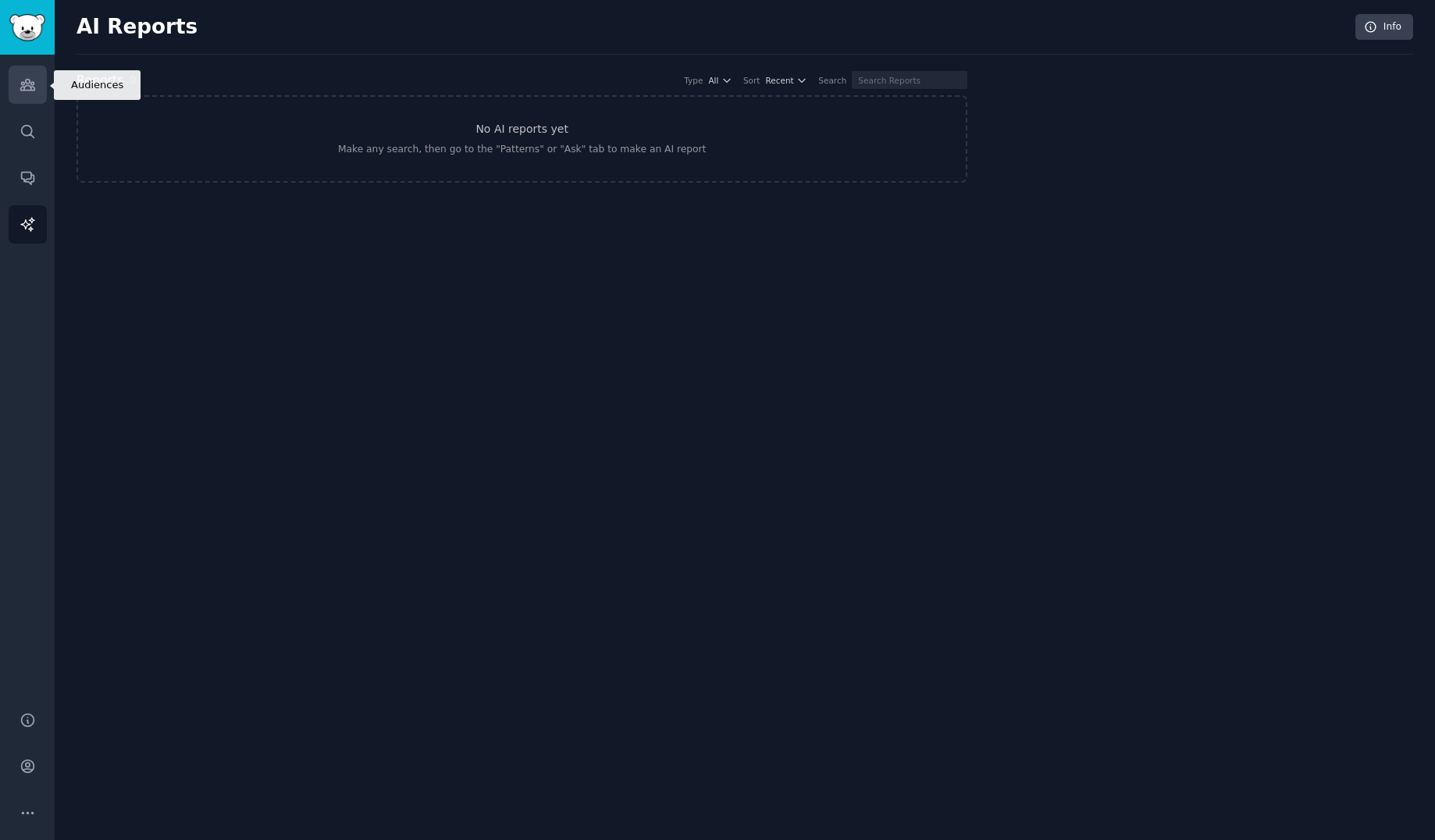
click at [35, 81] on icon "Sidebar" at bounding box center [28, 84] width 17 height 17
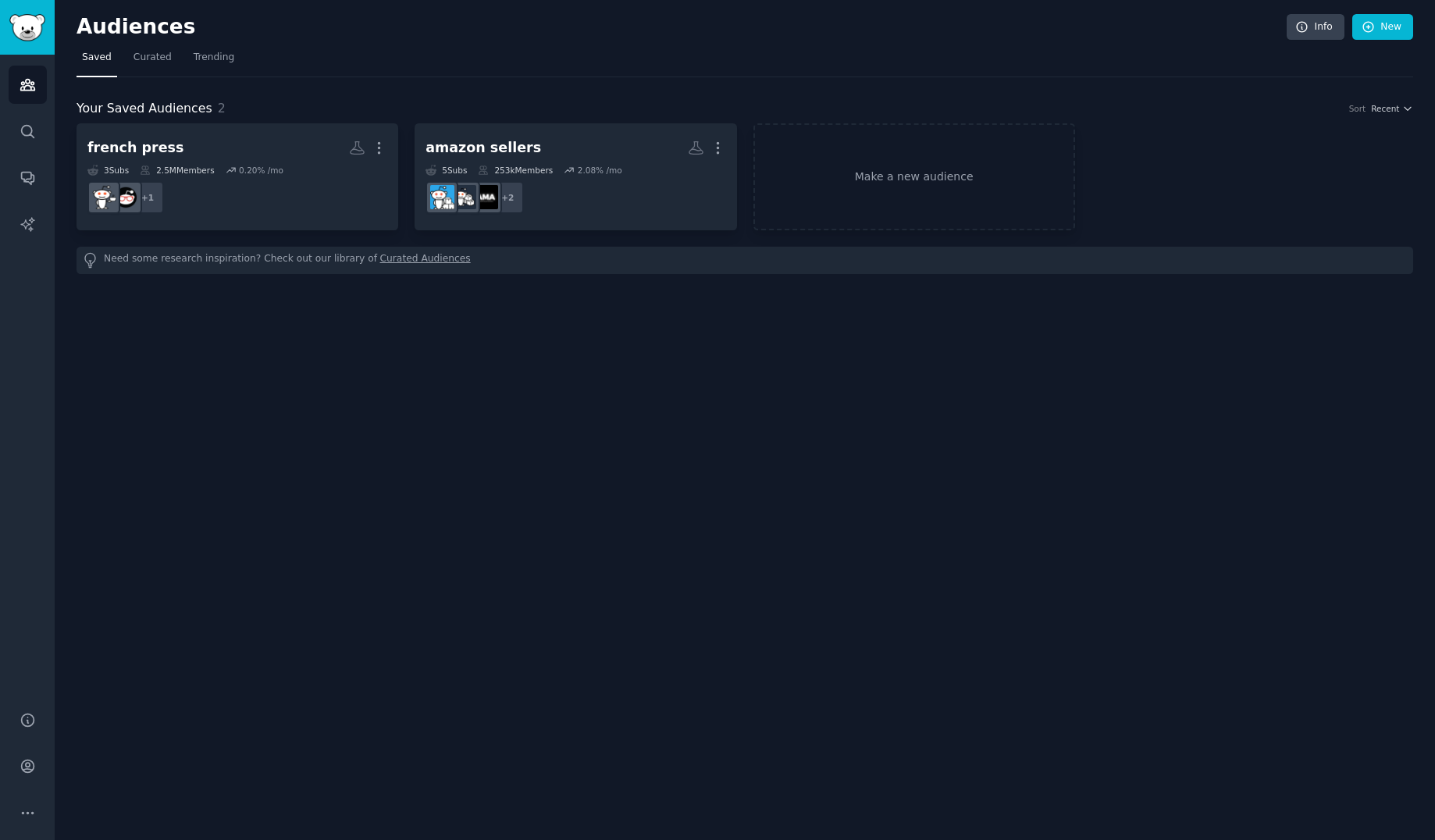
click at [544, 72] on nav "Saved Curated Trending" at bounding box center [745, 61] width 1337 height 32
